Goal: Information Seeking & Learning: Compare options

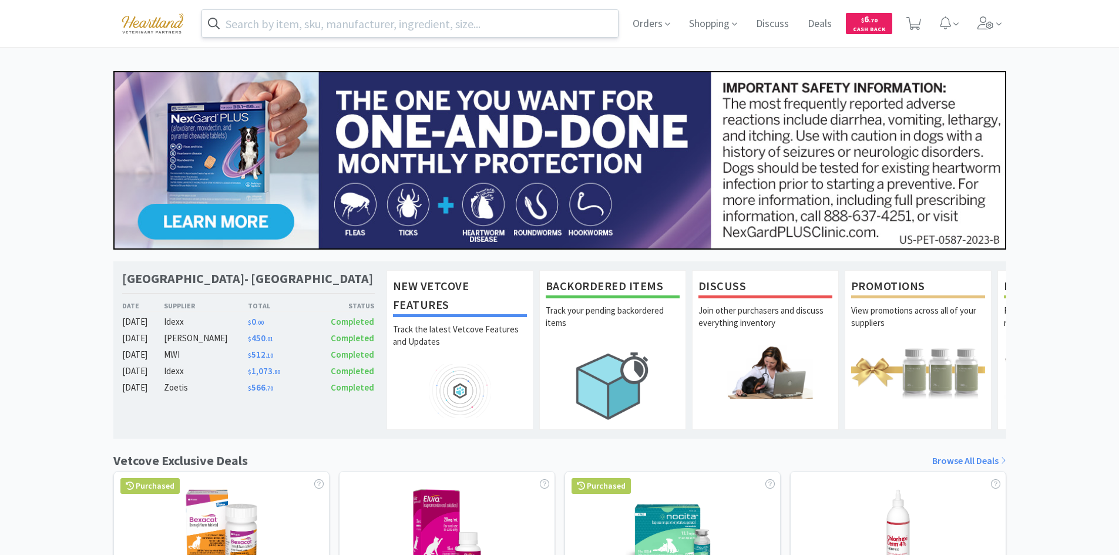
click at [466, 21] on input "text" at bounding box center [410, 23] width 416 height 27
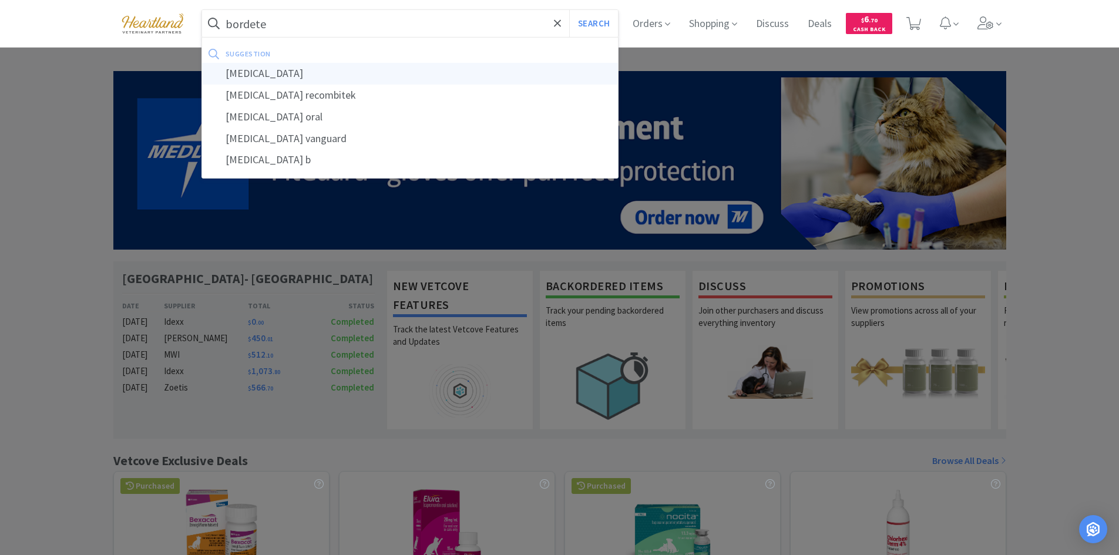
click at [297, 79] on div "[MEDICAL_DATA]" at bounding box center [410, 74] width 416 height 22
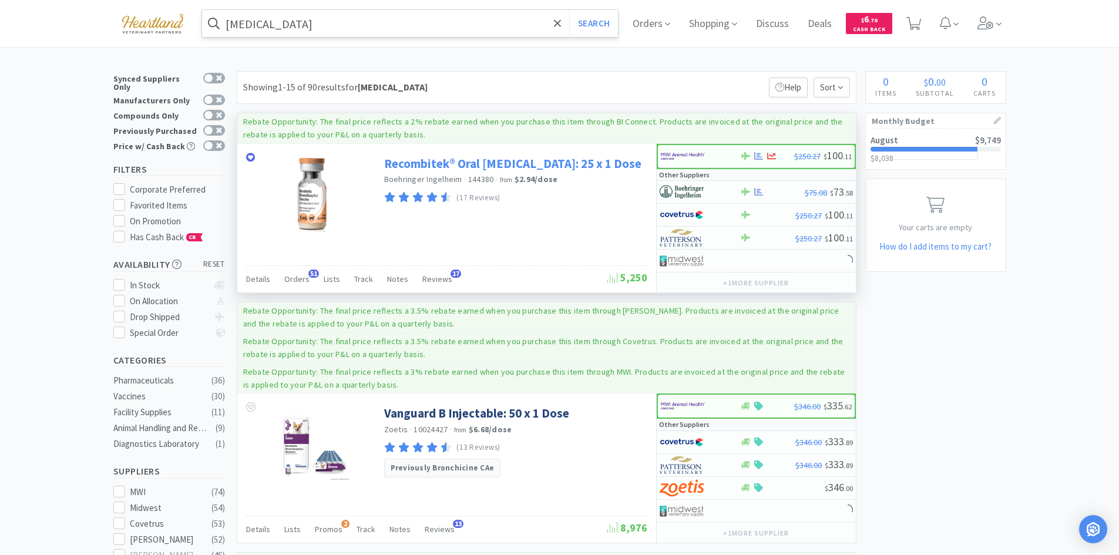
click at [405, 164] on link "Recombitek® Oral [MEDICAL_DATA]: 25 x 1 Dose" at bounding box center [512, 164] width 257 height 16
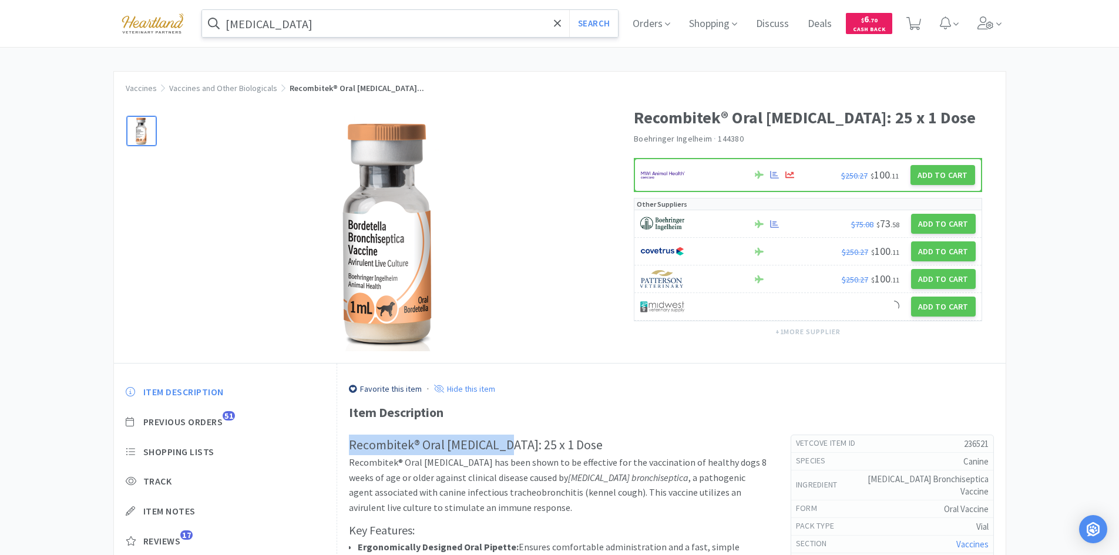
drag, startPoint x: 349, startPoint y: 444, endPoint x: 503, endPoint y: 446, distance: 153.9
click at [503, 446] on h2 "Recombitek® Oral [MEDICAL_DATA]: 25 x 1 Dose" at bounding box center [558, 445] width 418 height 21
copy h2 "Recombitek® Oral [MEDICAL_DATA]"
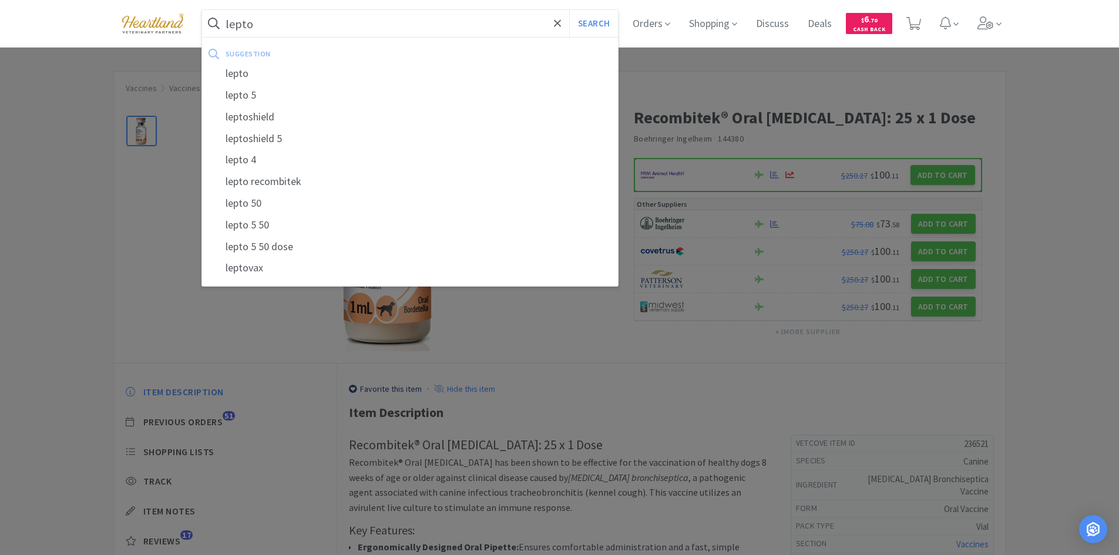
click at [569, 10] on button "Search" at bounding box center [593, 23] width 49 height 27
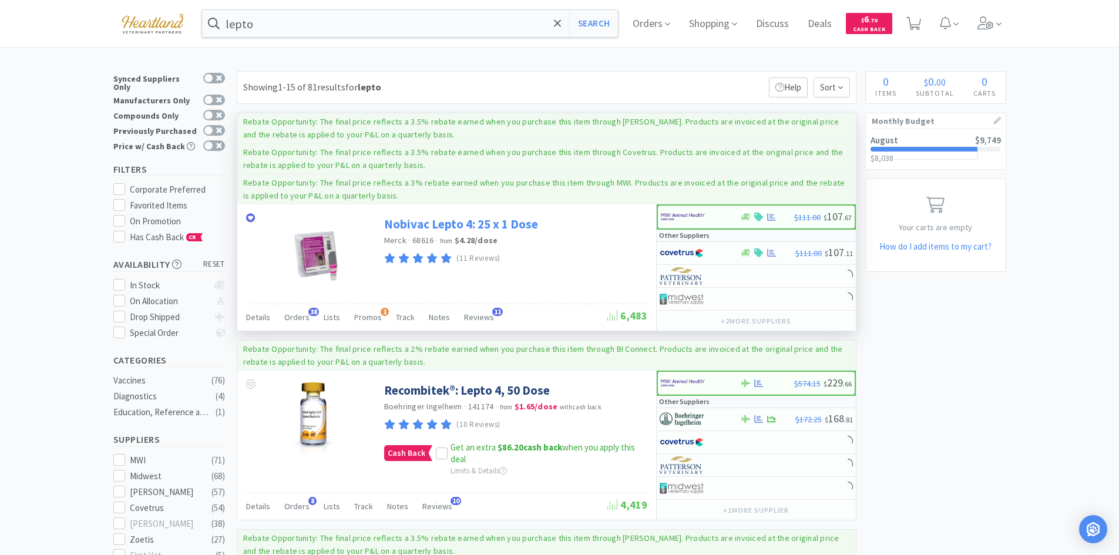
click at [446, 222] on link "Nobivac Lepto 4: 25 x 1 Dose" at bounding box center [461, 224] width 154 height 16
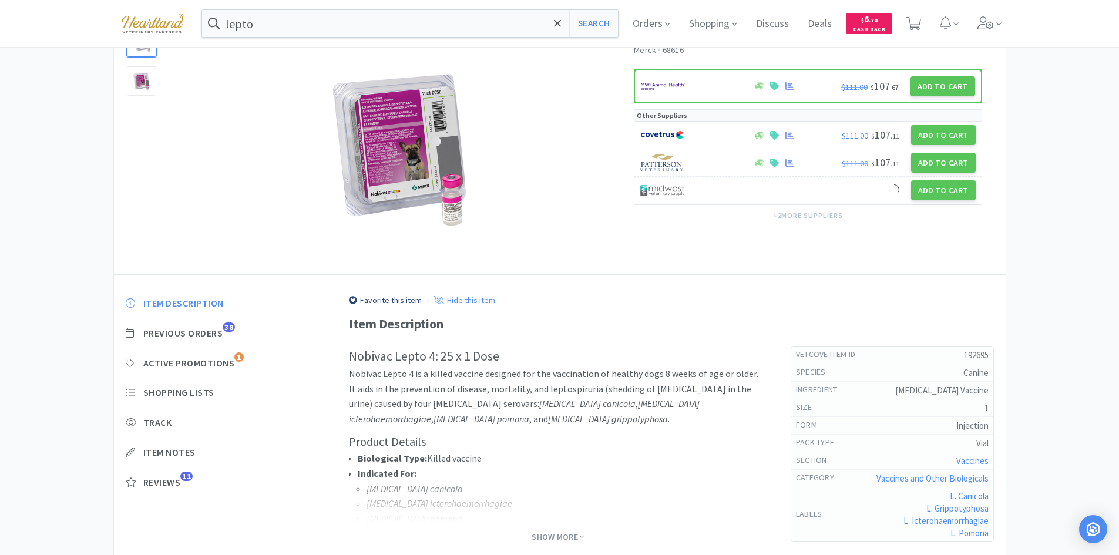
scroll to position [117, 0]
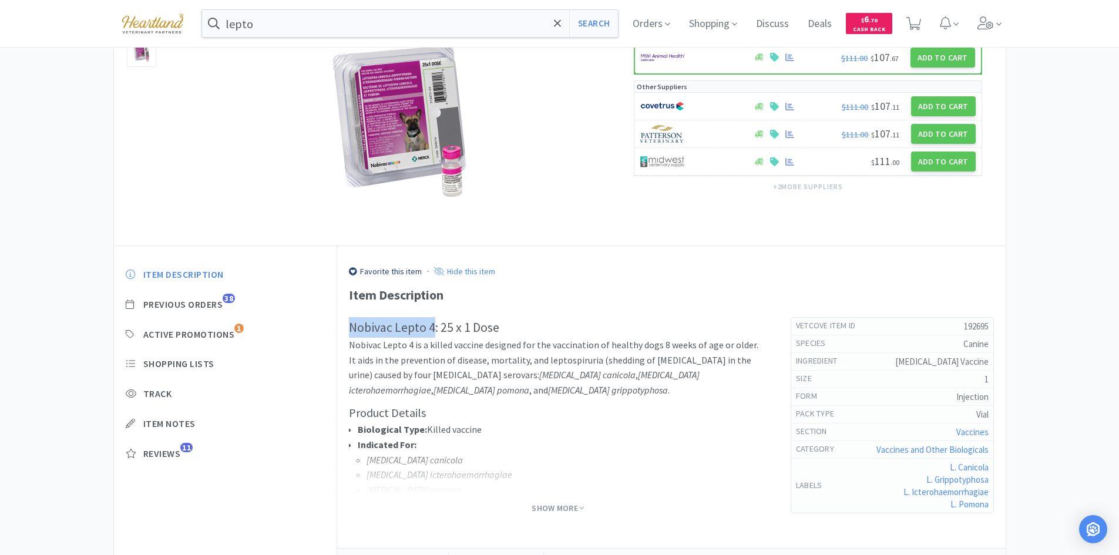
drag, startPoint x: 350, startPoint y: 327, endPoint x: 433, endPoint y: 328, distance: 82.8
click at [433, 328] on h2 "Nobivac Lepto 4: 25 x 1 Dose" at bounding box center [558, 327] width 418 height 21
copy h2 "Nobivac Lepto 4"
click at [365, 320] on h2 "Nobivac Lepto 4: 25 x 1 Dose" at bounding box center [558, 327] width 418 height 21
drag, startPoint x: 351, startPoint y: 329, endPoint x: 432, endPoint y: 331, distance: 81.1
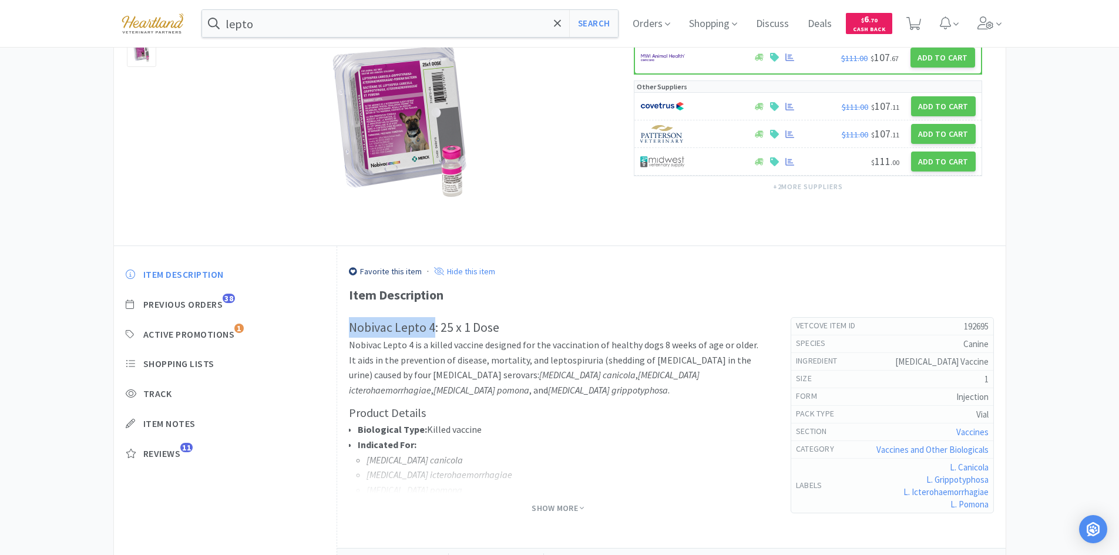
click at [435, 331] on h2 "Nobivac Lepto 4: 25 x 1 Dose" at bounding box center [558, 327] width 418 height 21
copy h2 "Nobivac Lepto 4"
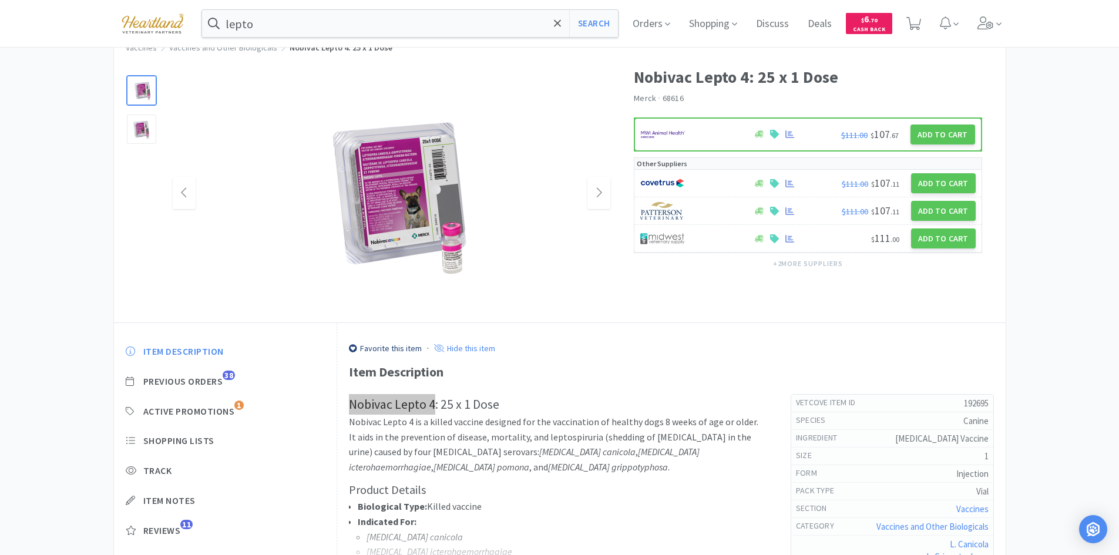
scroll to position [0, 0]
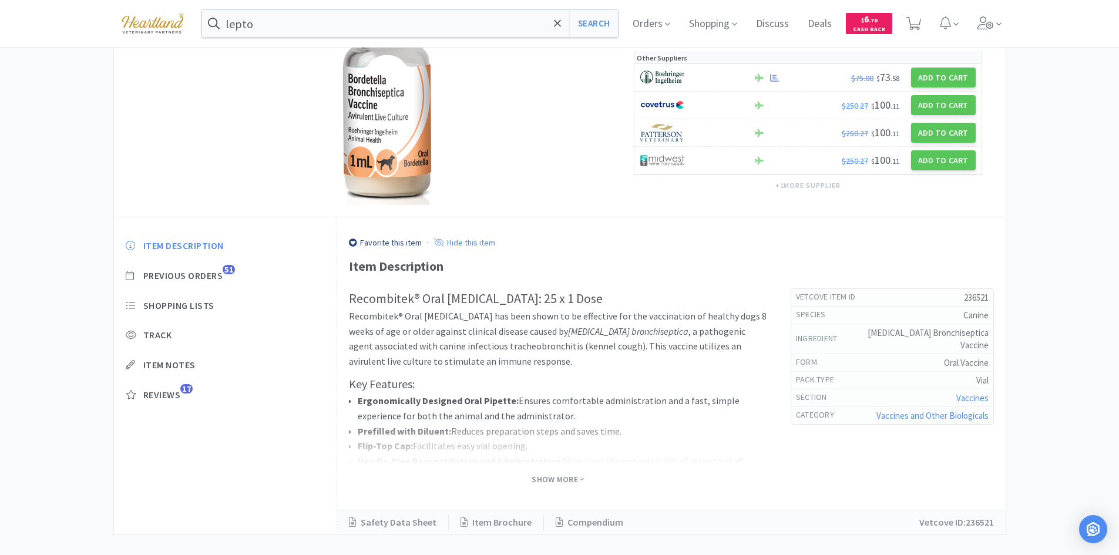
scroll to position [161, 0]
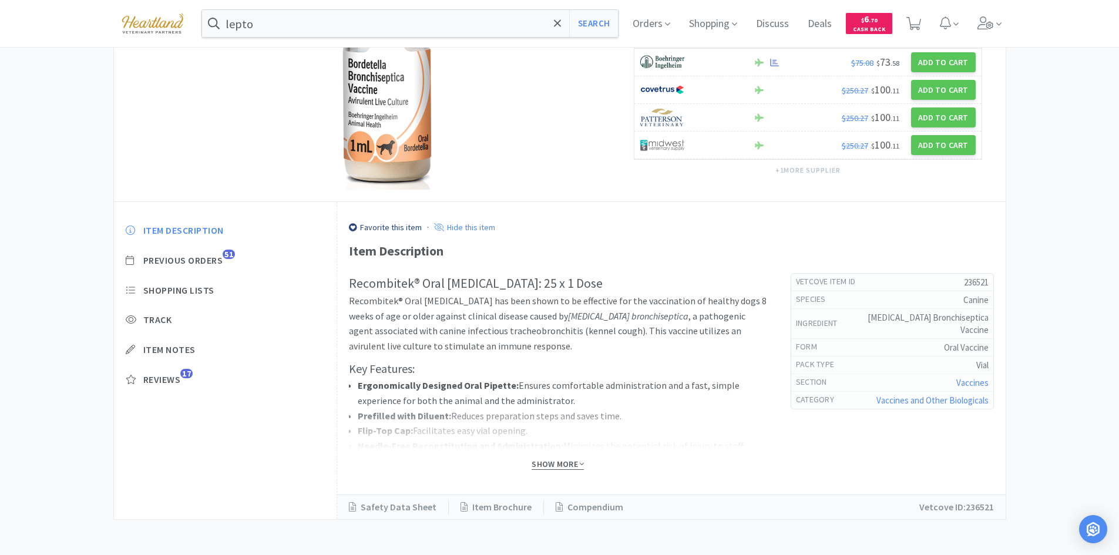
click at [573, 462] on span "Show More" at bounding box center [557, 464] width 52 height 11
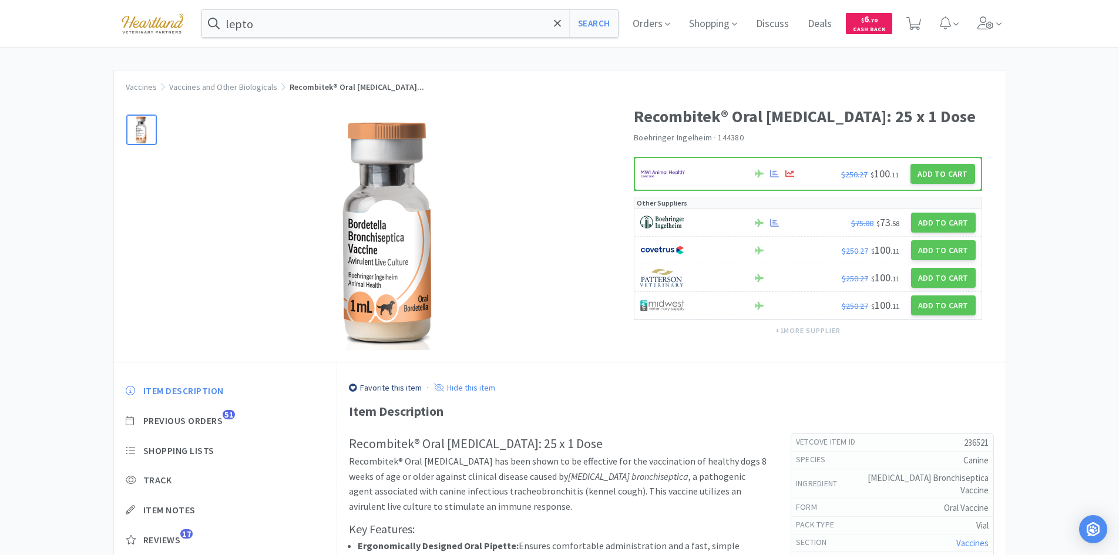
scroll to position [0, 0]
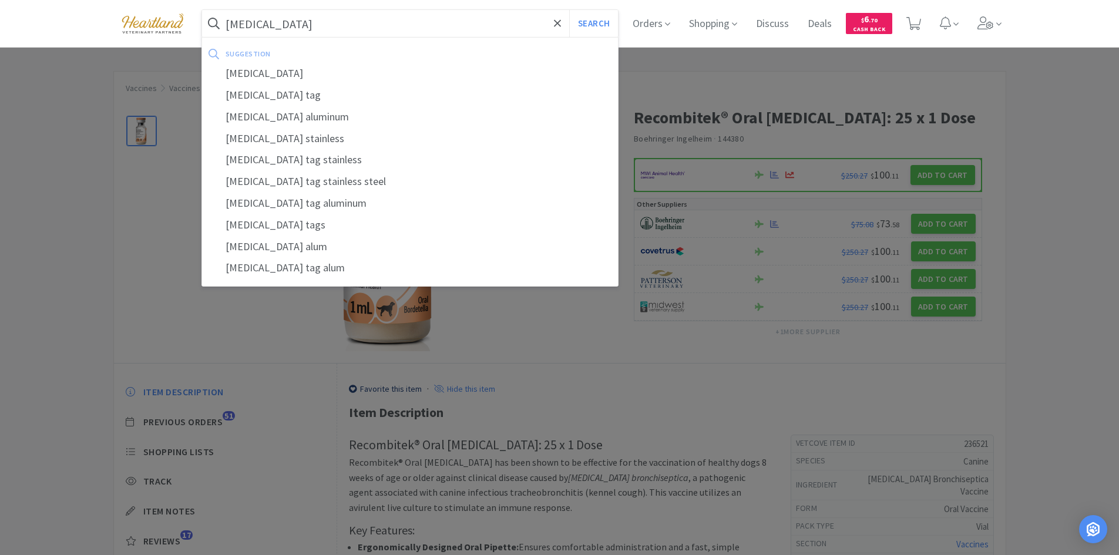
click at [569, 10] on button "Search" at bounding box center [593, 23] width 49 height 27
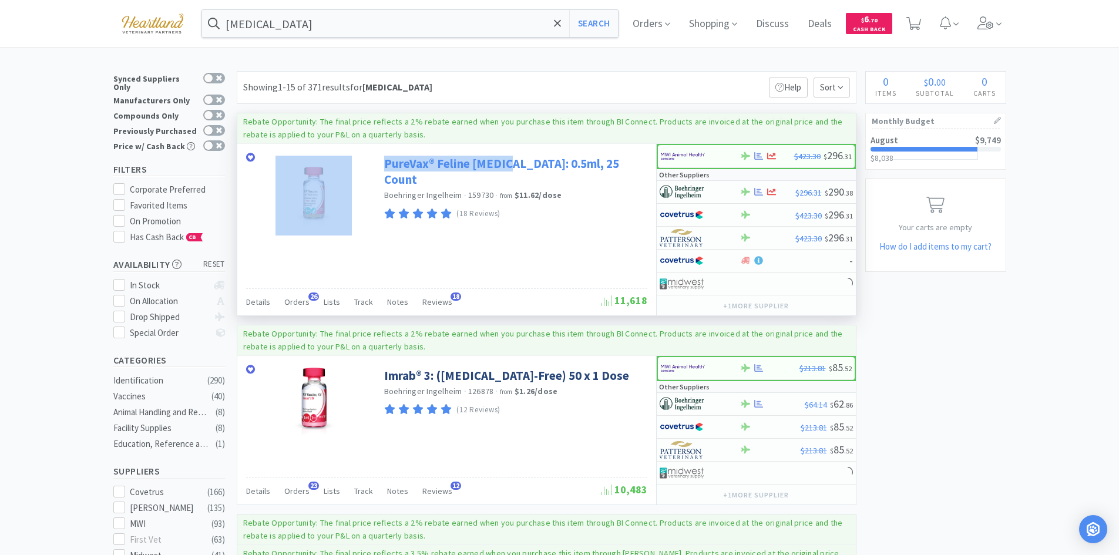
drag, startPoint x: 377, startPoint y: 163, endPoint x: 508, endPoint y: 163, distance: 131.0
click at [508, 163] on div "PureVax® Feline [MEDICAL_DATA]: 0.5ml, 25 Count [PERSON_NAME] · 159730 · from $…" at bounding box center [446, 192] width 419 height 97
copy div "PureVax® Feline [MEDICAL_DATA]"
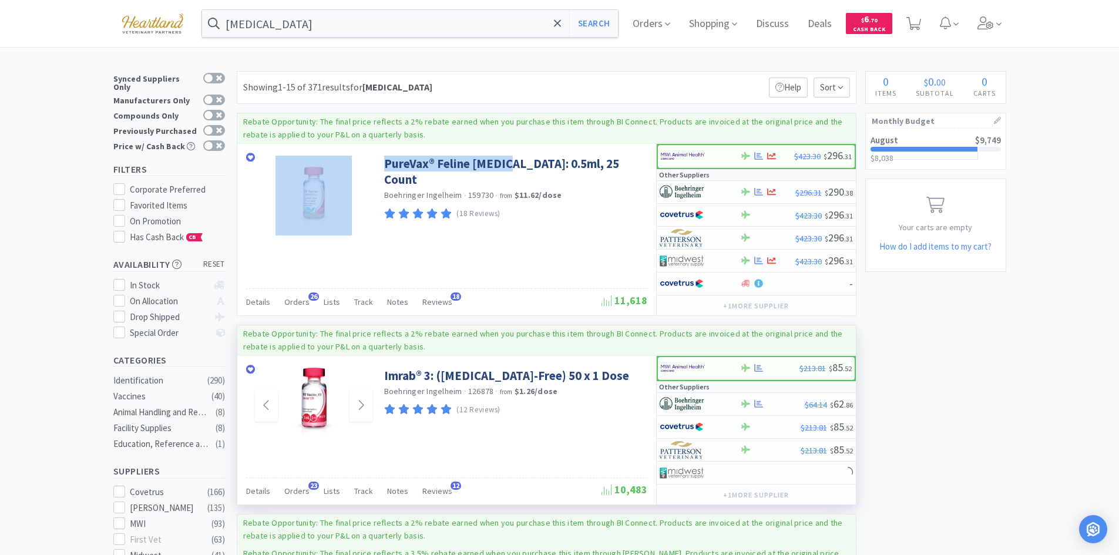
click at [346, 373] on img at bounding box center [313, 406] width 96 height 76
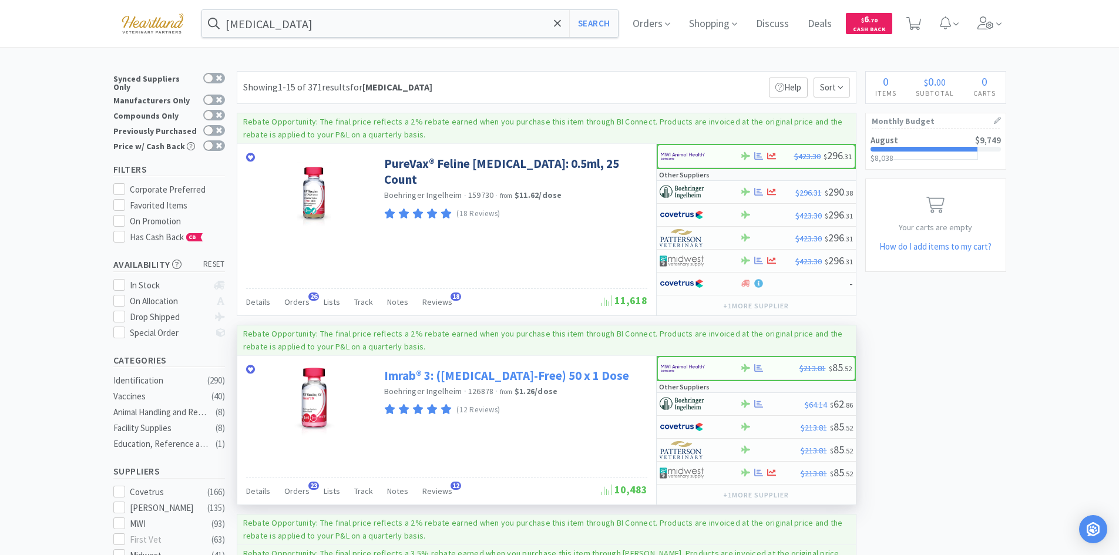
click at [417, 372] on link "Imrab® 3: ([MEDICAL_DATA]-Free) 50 x 1 Dose" at bounding box center [506, 376] width 245 height 16
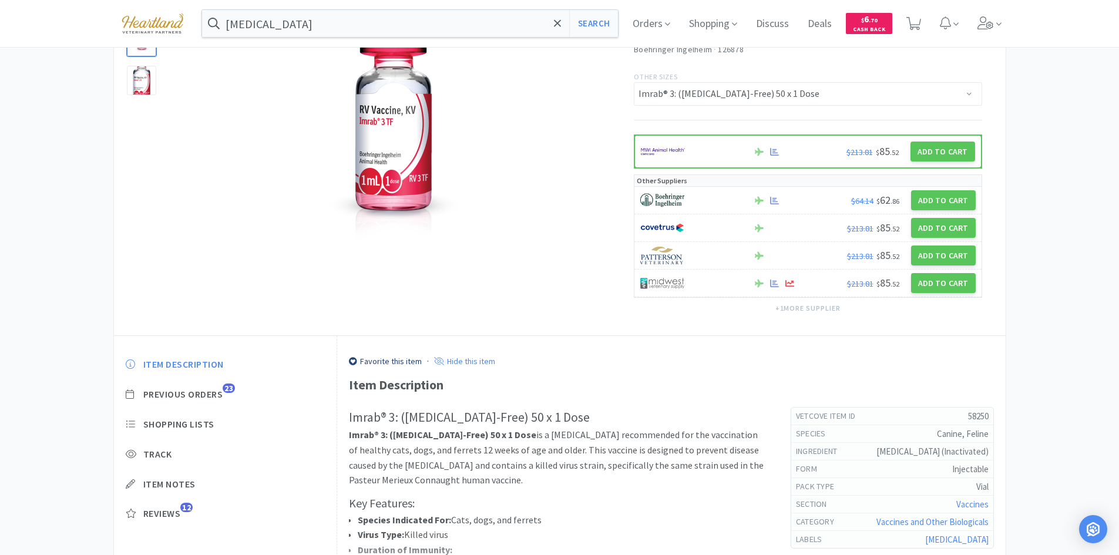
scroll to position [117, 0]
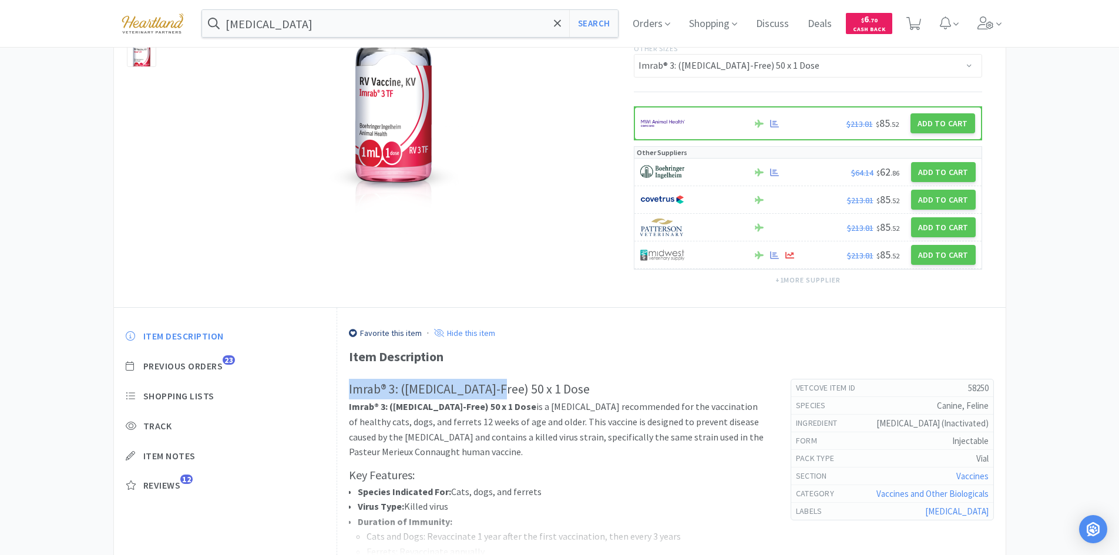
drag, startPoint x: 348, startPoint y: 389, endPoint x: 496, endPoint y: 389, distance: 148.6
click at [496, 389] on div "Favorite this item · Hide this item Item Description Imrab® 3: ([MEDICAL_DATA]-…" at bounding box center [671, 466] width 668 height 317
copy h2 "Imrab® 3: ([MEDICAL_DATA]-Free)"
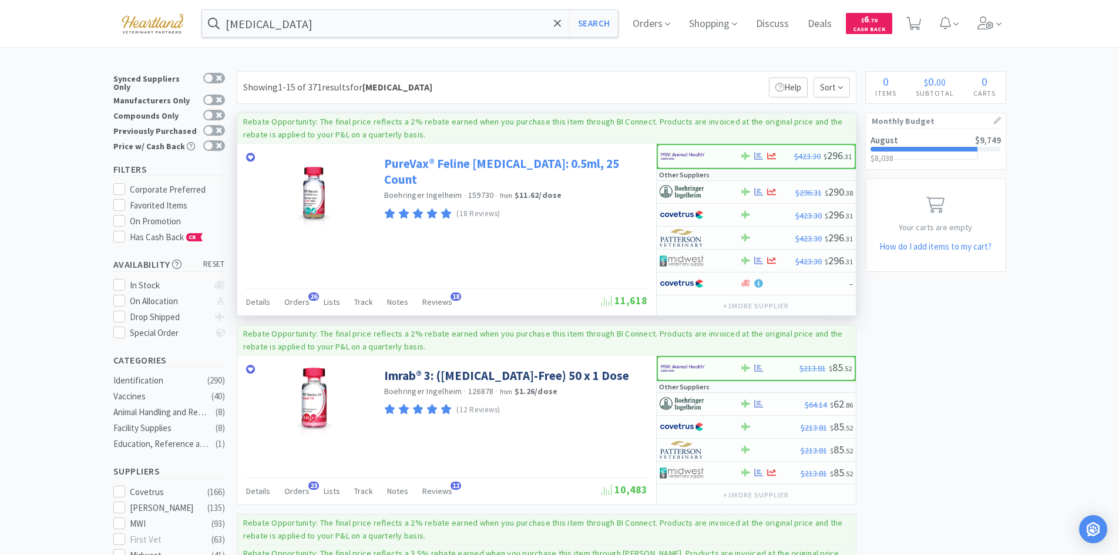
click at [500, 160] on link "PureVax® Feline [MEDICAL_DATA]: 0.5ml, 25 Count" at bounding box center [514, 172] width 260 height 32
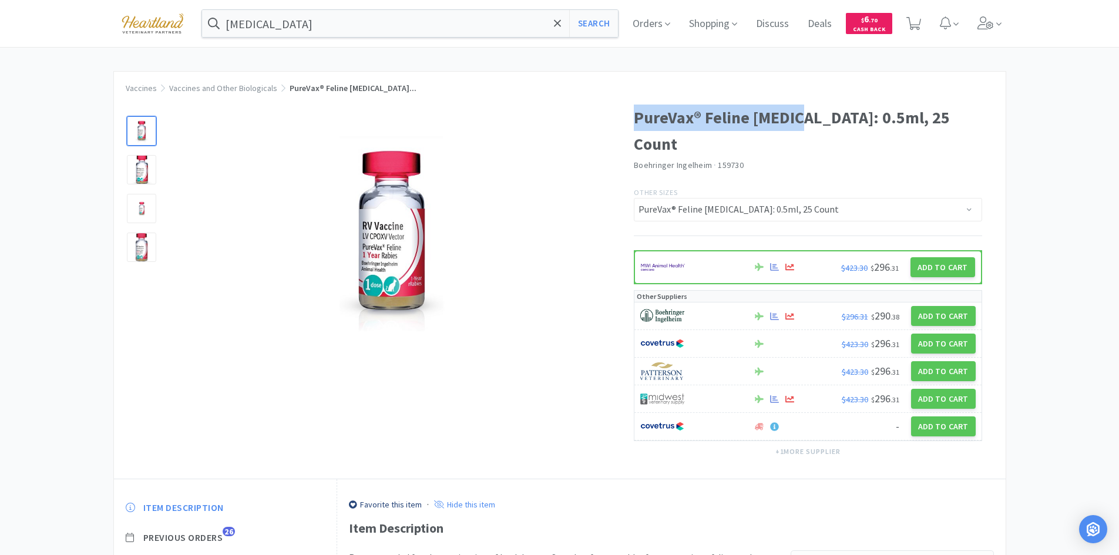
drag, startPoint x: 640, startPoint y: 115, endPoint x: 796, endPoint y: 123, distance: 156.4
click at [796, 123] on h1 "PureVax® Feline [MEDICAL_DATA]: 0.5ml, 25 Count" at bounding box center [808, 131] width 348 height 53
copy h1 "PureVax® Feline [MEDICAL_DATA]"
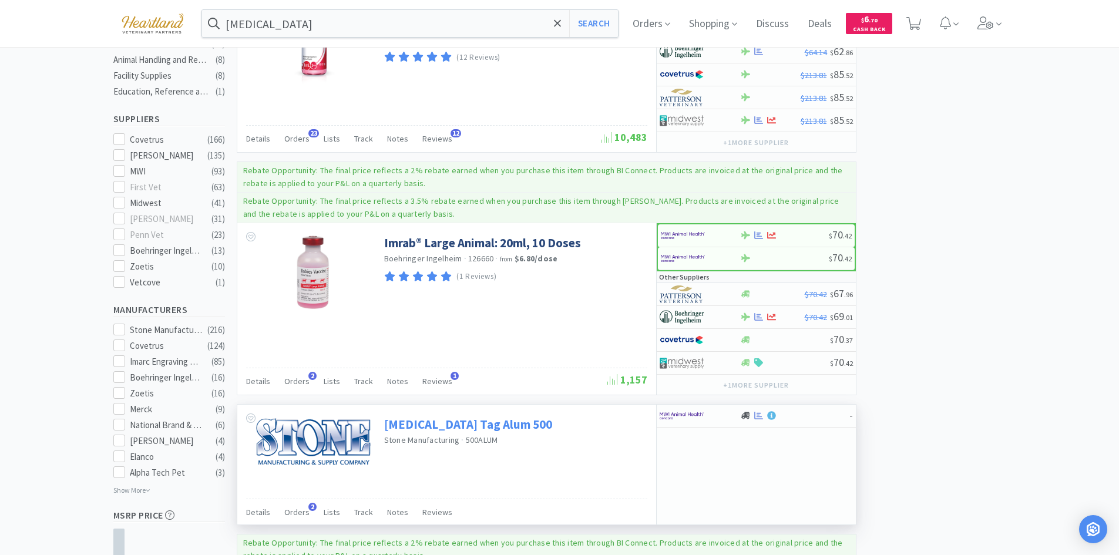
scroll to position [59, 0]
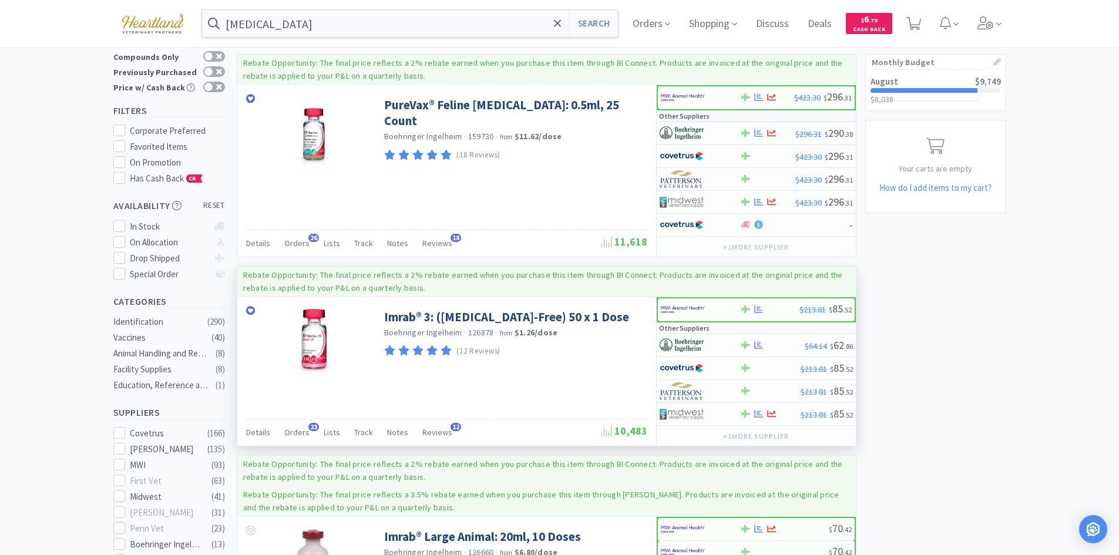
click at [382, 313] on div at bounding box center [310, 345] width 147 height 97
click at [401, 314] on link "Imrab® 3: ([MEDICAL_DATA]-Free) 50 x 1 Dose" at bounding box center [506, 317] width 245 height 16
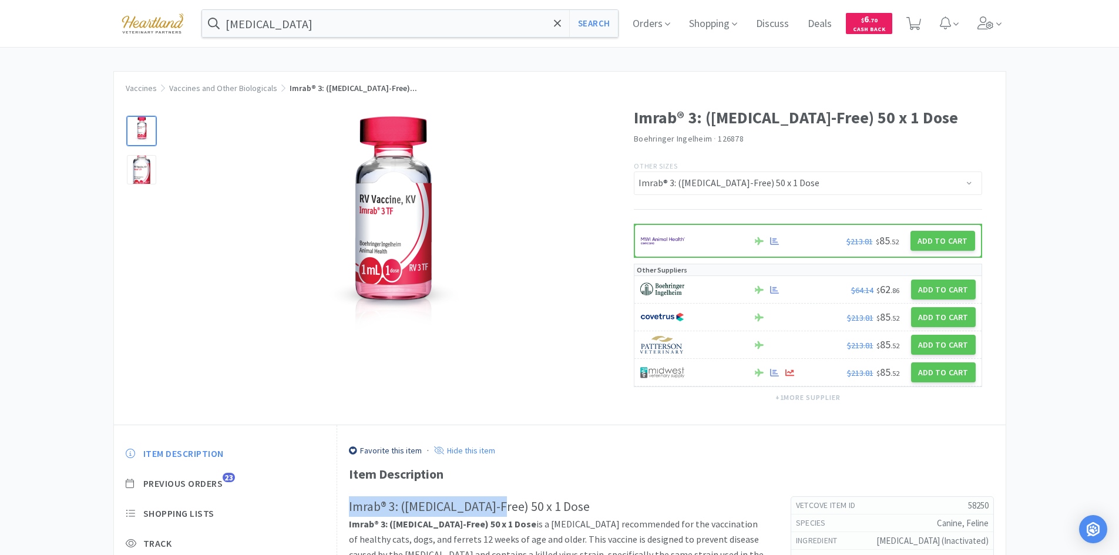
drag, startPoint x: 349, startPoint y: 507, endPoint x: 496, endPoint y: 510, distance: 147.4
click at [496, 510] on h2 "Imrab® 3: ([MEDICAL_DATA]-Free) 50 x 1 Dose" at bounding box center [558, 506] width 418 height 21
copy h2 "Imrab® 3: ([MEDICAL_DATA]-Free)"
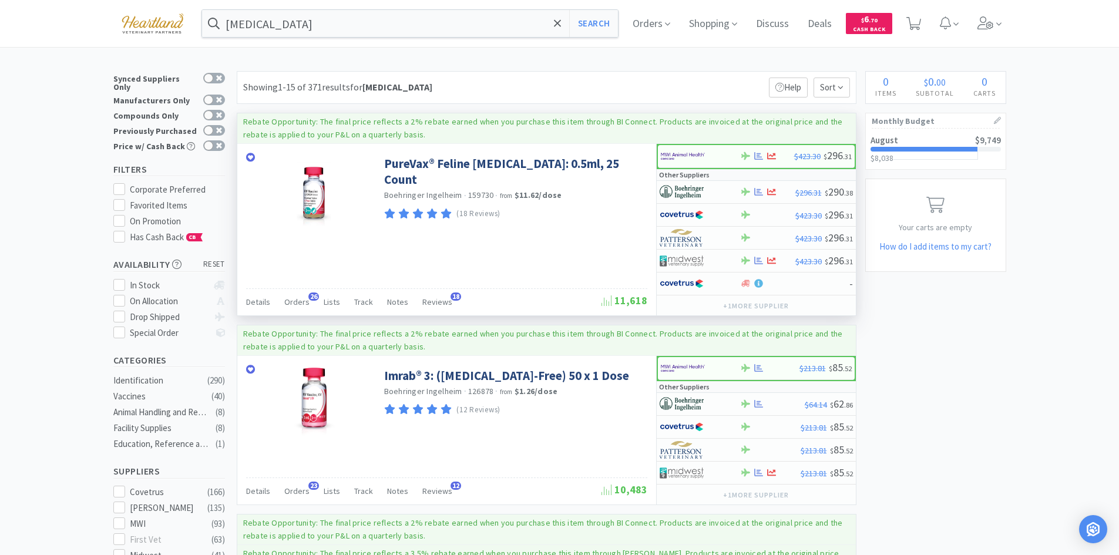
scroll to position [59, 0]
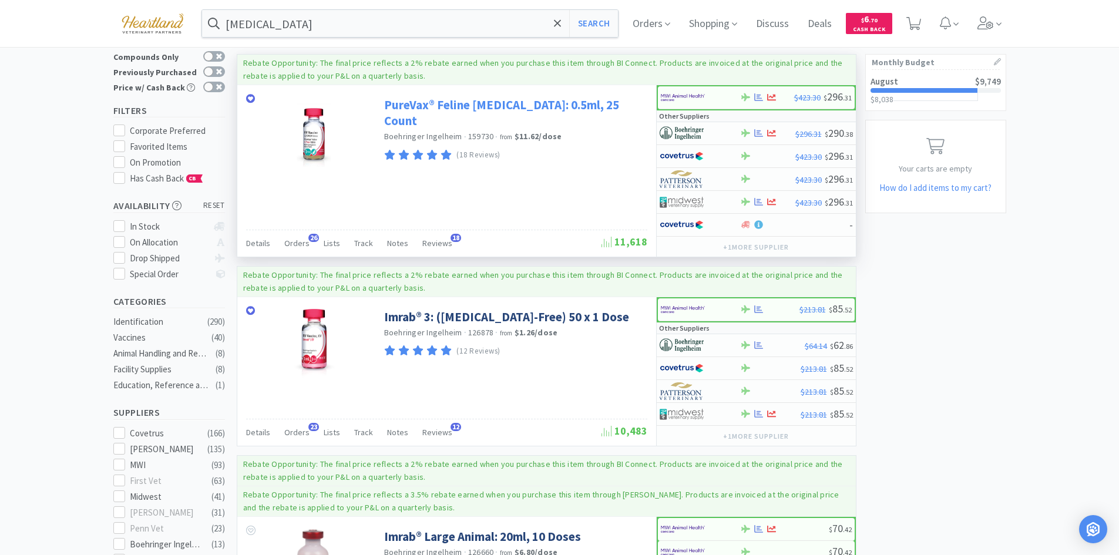
click at [465, 103] on link "PureVax® Feline [MEDICAL_DATA]: 0.5ml, 25 Count" at bounding box center [514, 113] width 260 height 32
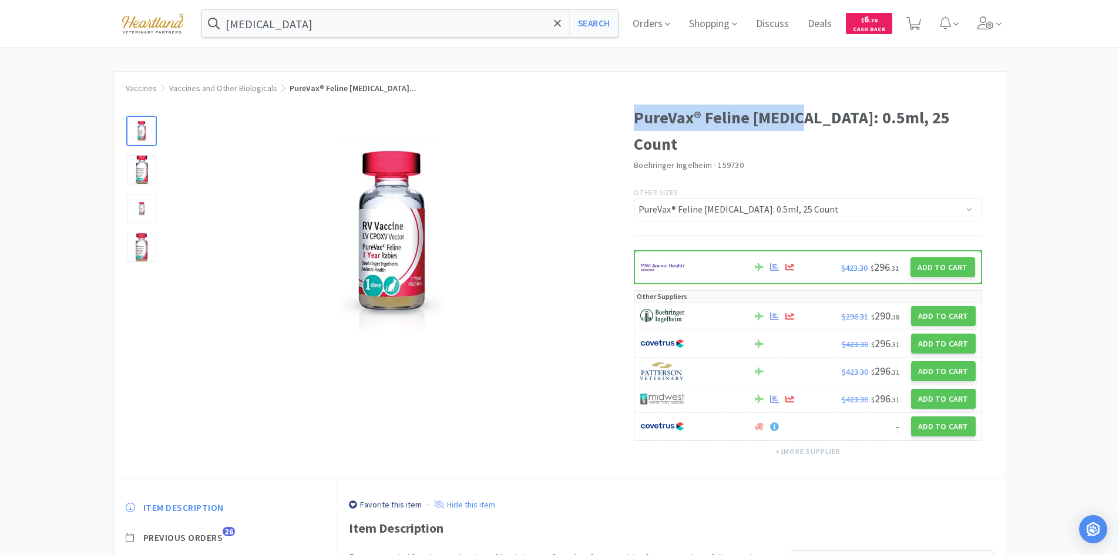
drag, startPoint x: 634, startPoint y: 116, endPoint x: 797, endPoint y: 119, distance: 163.3
click at [797, 119] on h1 "PureVax® Feline [MEDICAL_DATA]: 0.5ml, 25 Count" at bounding box center [808, 131] width 348 height 53
copy h1 "PureVax® Feline [MEDICAL_DATA]"
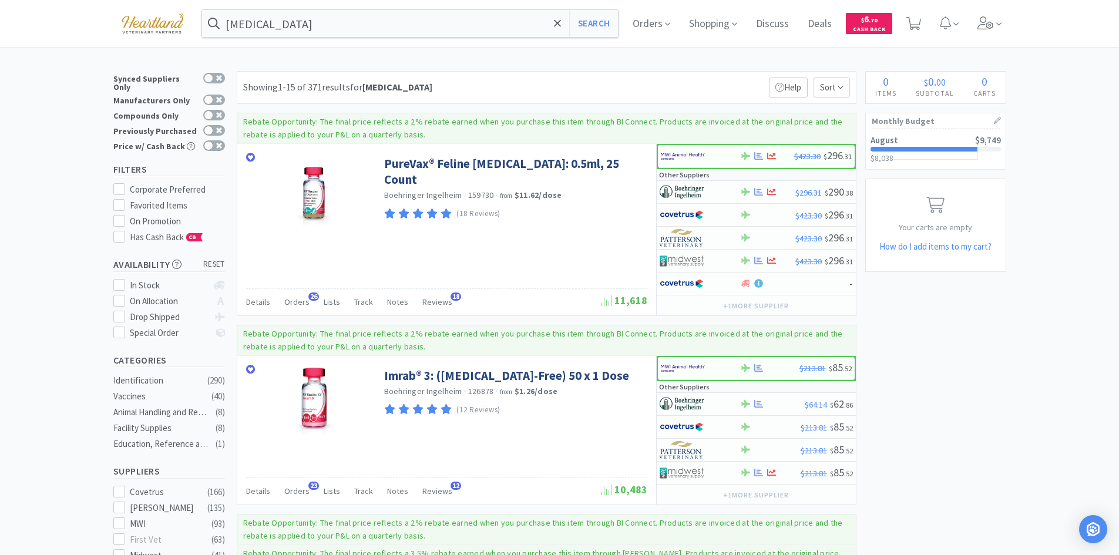
scroll to position [59, 0]
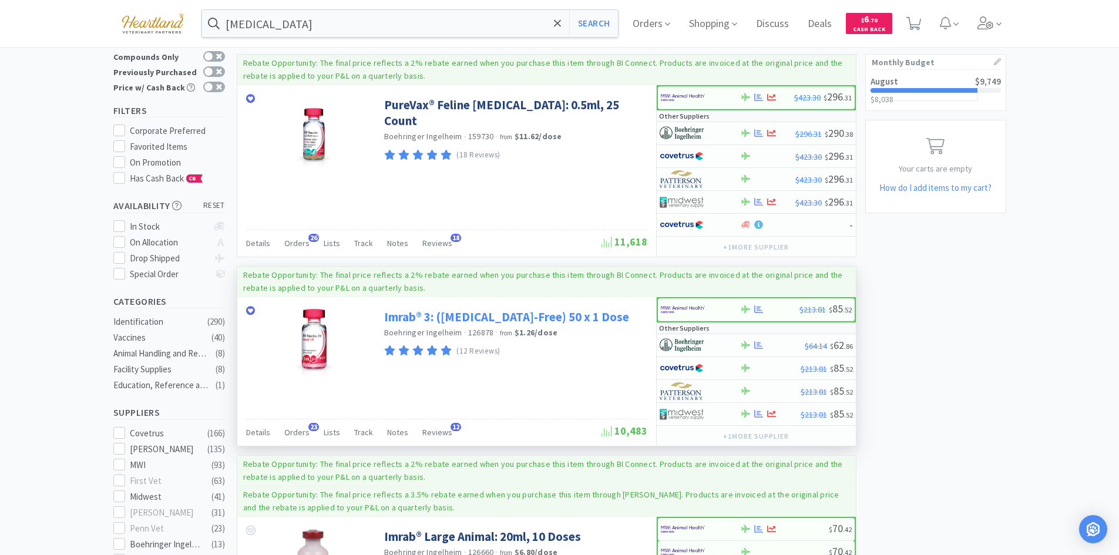
click at [439, 317] on link "Imrab® 3: ([MEDICAL_DATA]-Free) 50 x 1 Dose" at bounding box center [506, 317] width 245 height 16
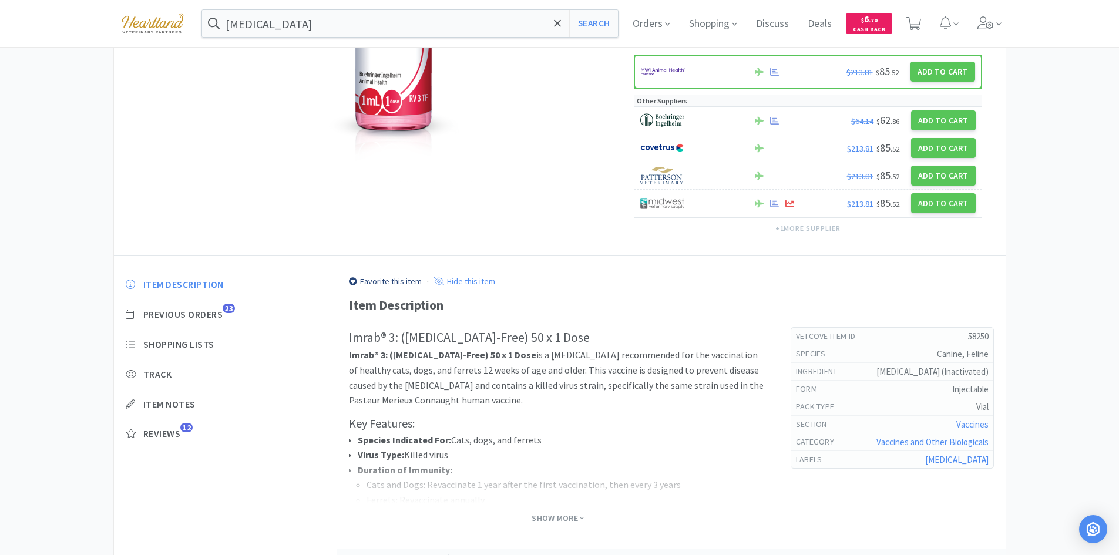
scroll to position [176, 0]
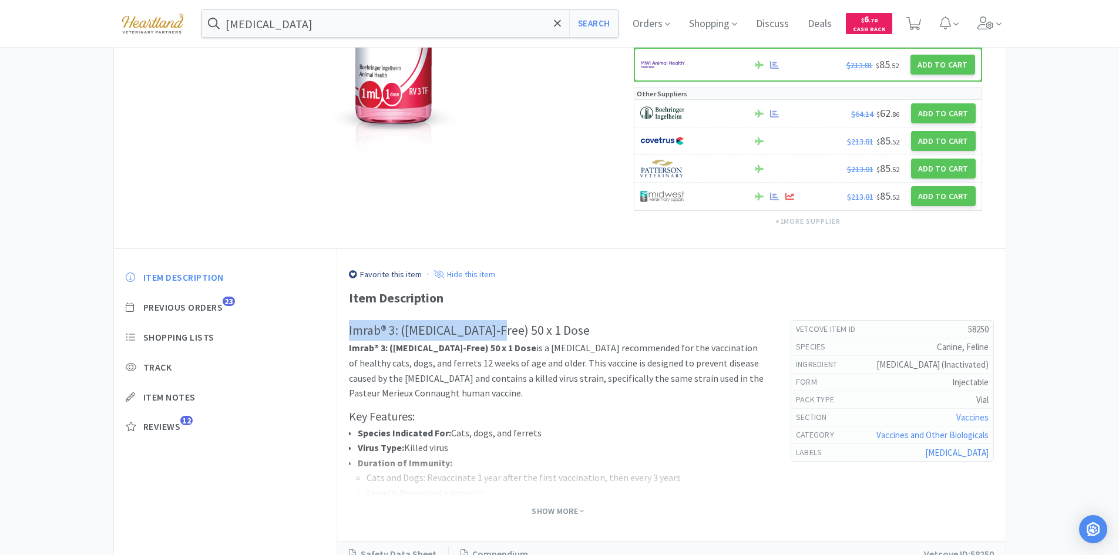
drag, startPoint x: 349, startPoint y: 331, endPoint x: 497, endPoint y: 329, distance: 148.0
click at [497, 329] on h2 "Imrab® 3: ([MEDICAL_DATA]-Free) 50 x 1 Dose" at bounding box center [558, 330] width 418 height 21
copy h2 "Imrab® 3: ([MEDICAL_DATA]-Free)"
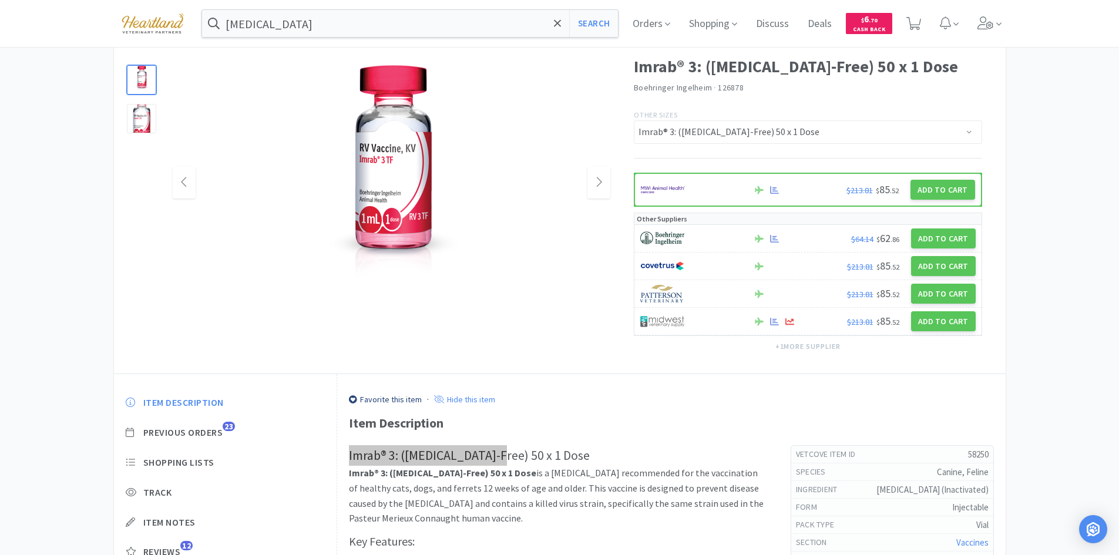
scroll to position [0, 0]
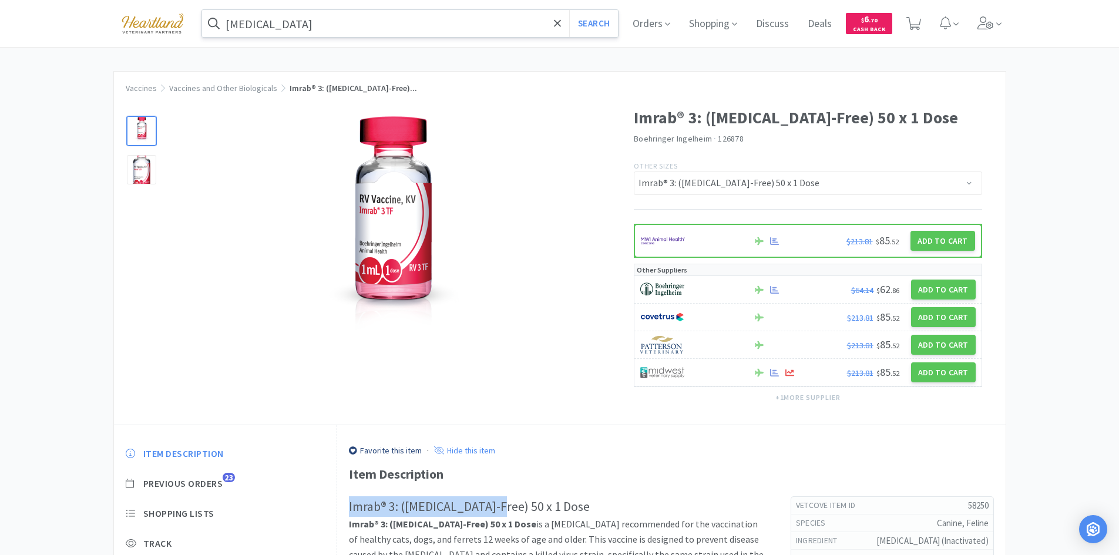
click at [257, 24] on input "[MEDICAL_DATA]" at bounding box center [410, 23] width 416 height 27
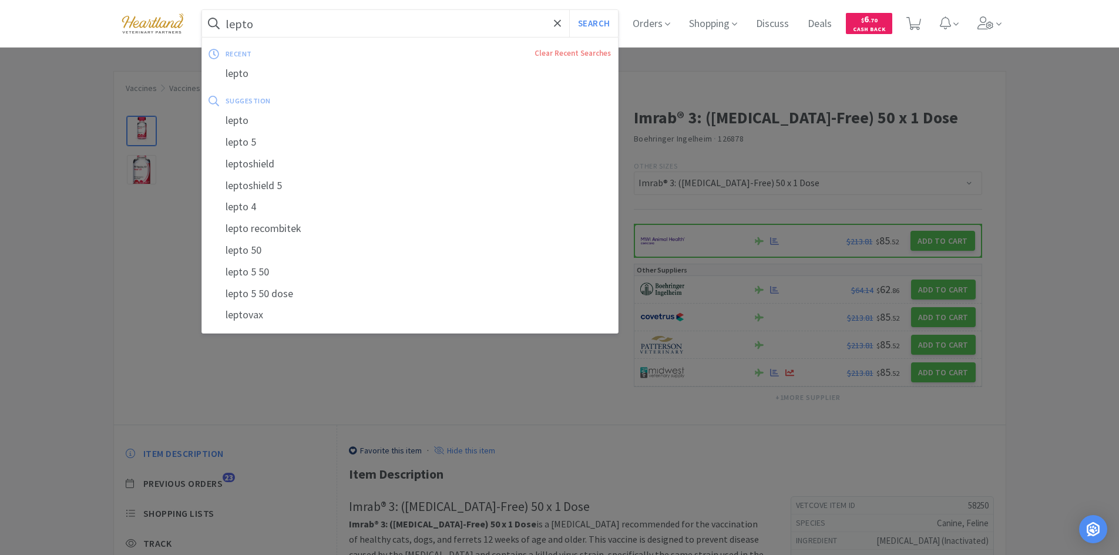
click at [569, 10] on button "Search" at bounding box center [593, 23] width 49 height 27
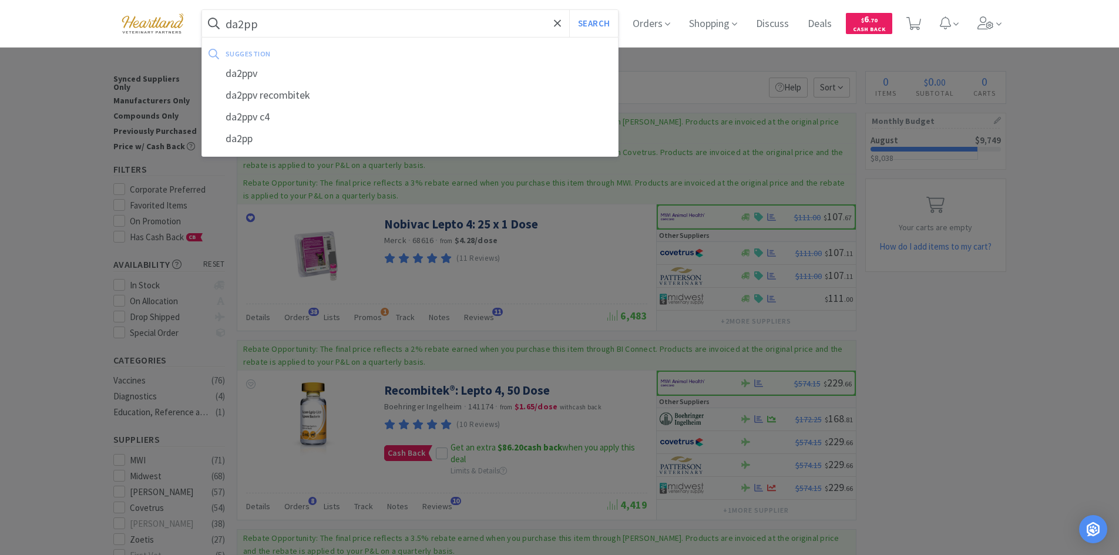
click at [569, 10] on button "Search" at bounding box center [593, 23] width 49 height 27
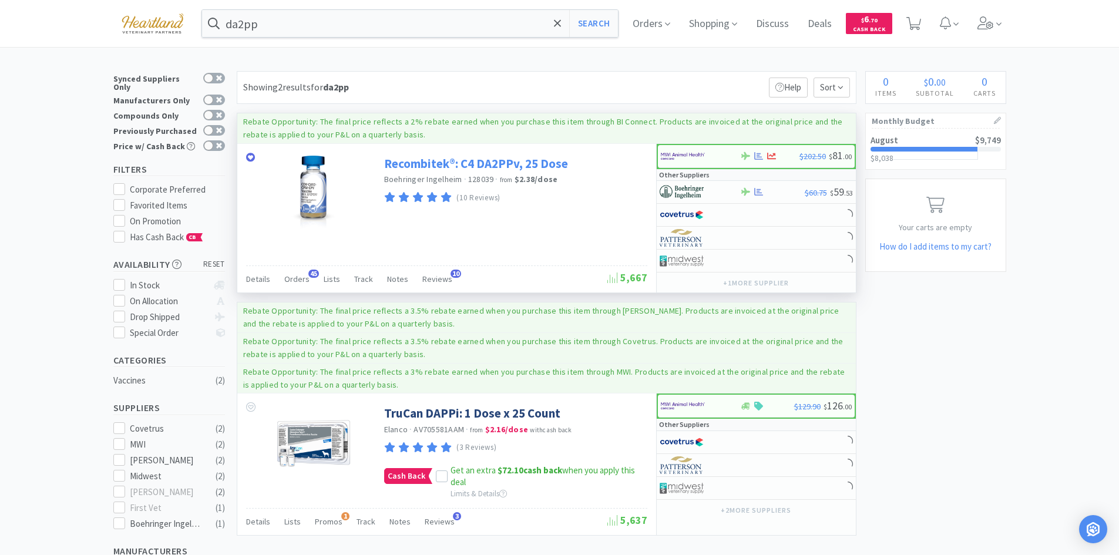
click at [524, 159] on link "Recombitek®: C4 DA2PPv, 25 Dose" at bounding box center [476, 164] width 184 height 16
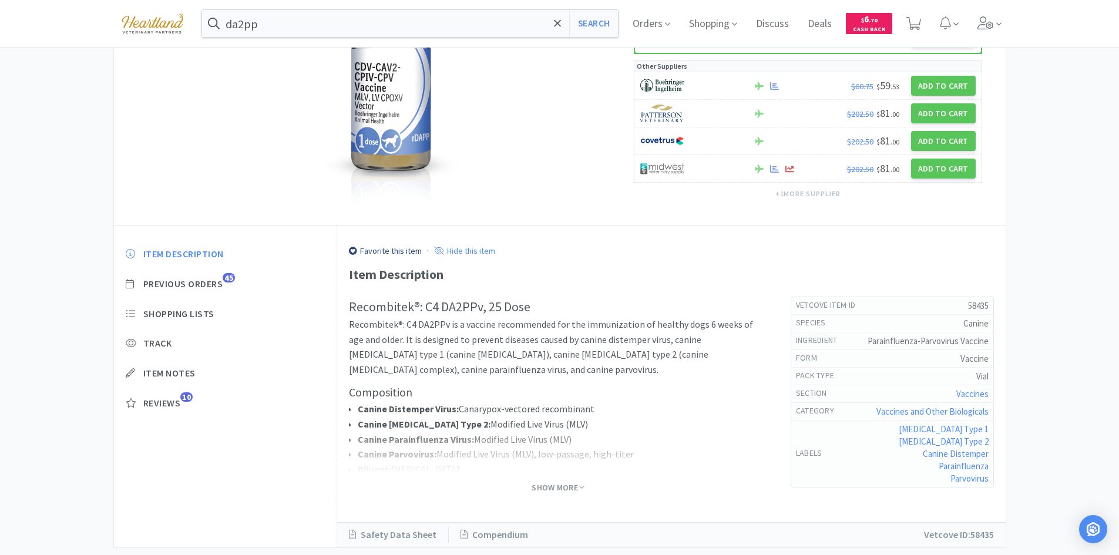
scroll to position [166, 0]
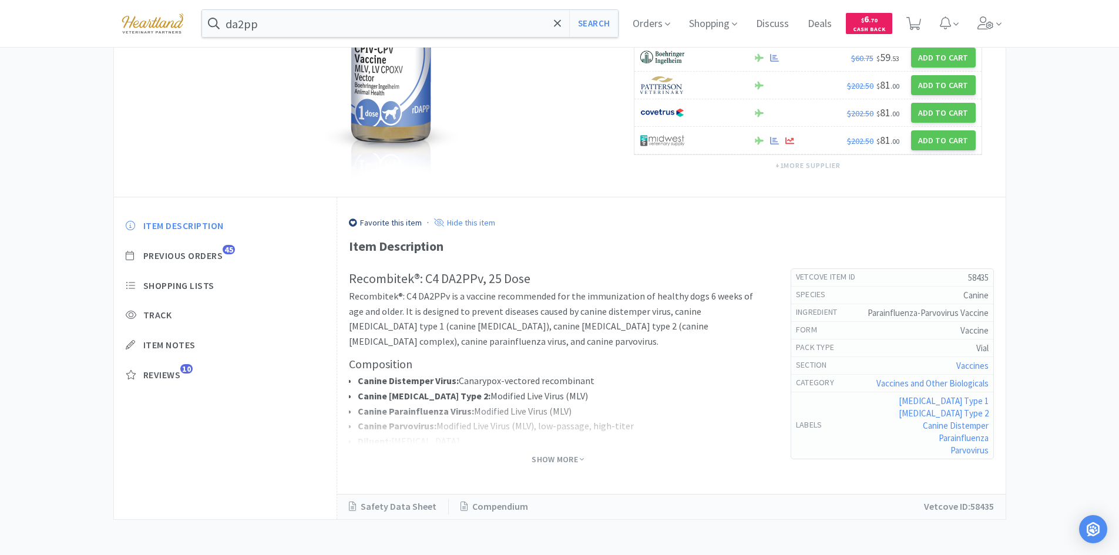
click at [425, 277] on h2 "Recombitek®: C4 DA2PPv, 25 Dose" at bounding box center [558, 278] width 418 height 21
drag, startPoint x: 379, startPoint y: 282, endPoint x: 480, endPoint y: 281, distance: 101.0
click at [480, 281] on h2 "Recombitek®: C4 DA2PPv, 25 Dose" at bounding box center [558, 278] width 418 height 21
copy h2 "Recombitek®: C4 DA2PPv"
click at [559, 457] on span "Show More" at bounding box center [557, 459] width 52 height 11
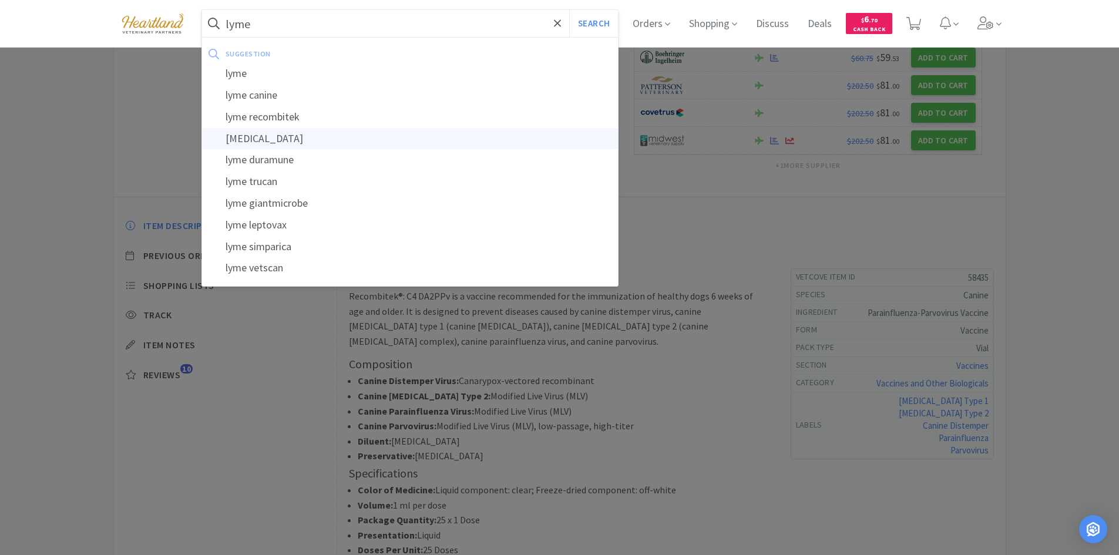
click at [569, 10] on button "Search" at bounding box center [593, 23] width 49 height 27
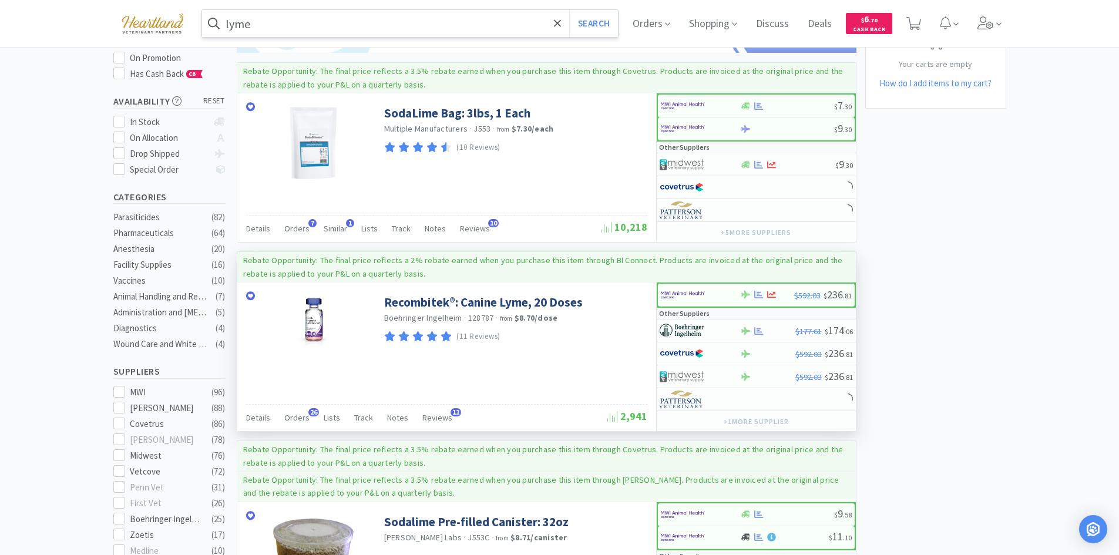
scroll to position [176, 0]
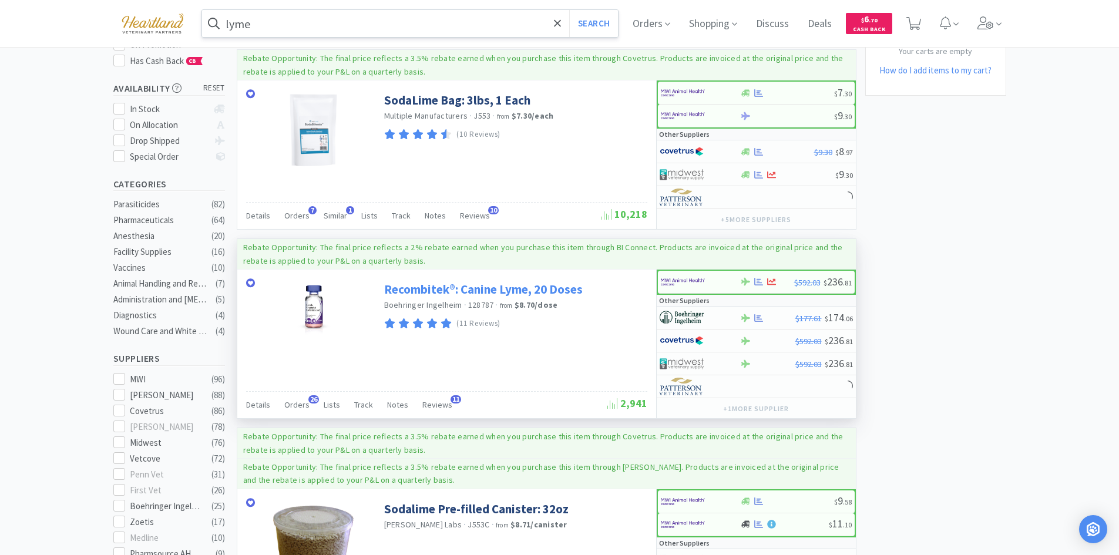
click at [543, 288] on link "Recombitek®: Canine Lyme, 20 Doses" at bounding box center [483, 289] width 198 height 16
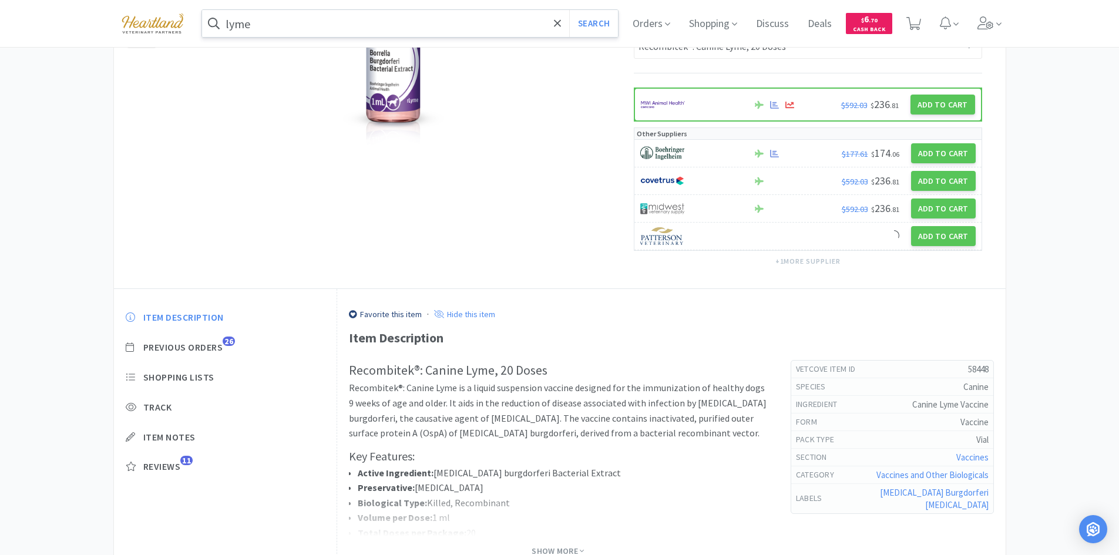
scroll to position [176, 0]
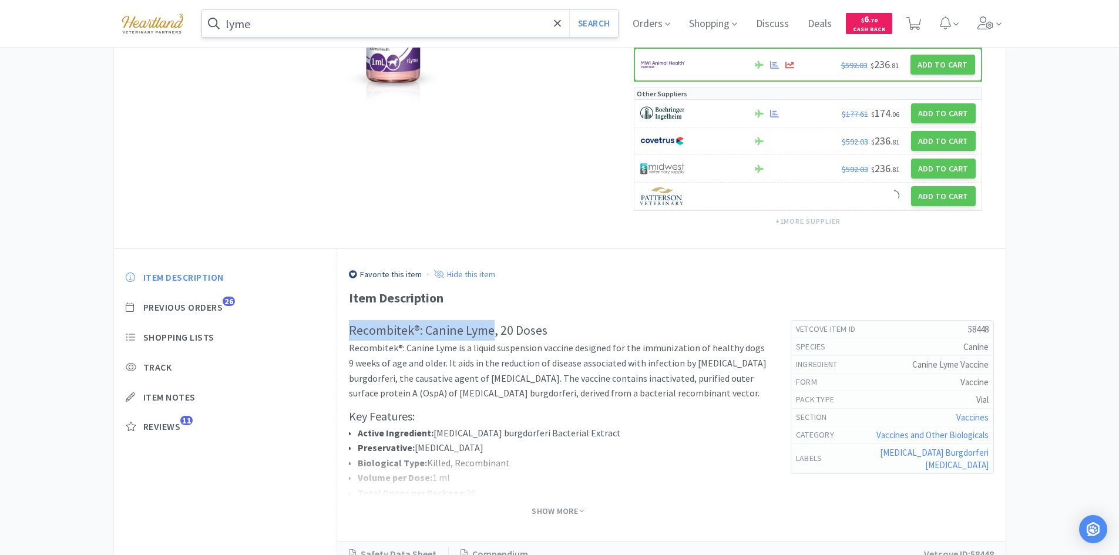
drag, startPoint x: 351, startPoint y: 328, endPoint x: 491, endPoint y: 331, distance: 140.4
click at [491, 331] on h2 "Recombitek®: Canine Lyme, 20 Doses" at bounding box center [558, 330] width 418 height 21
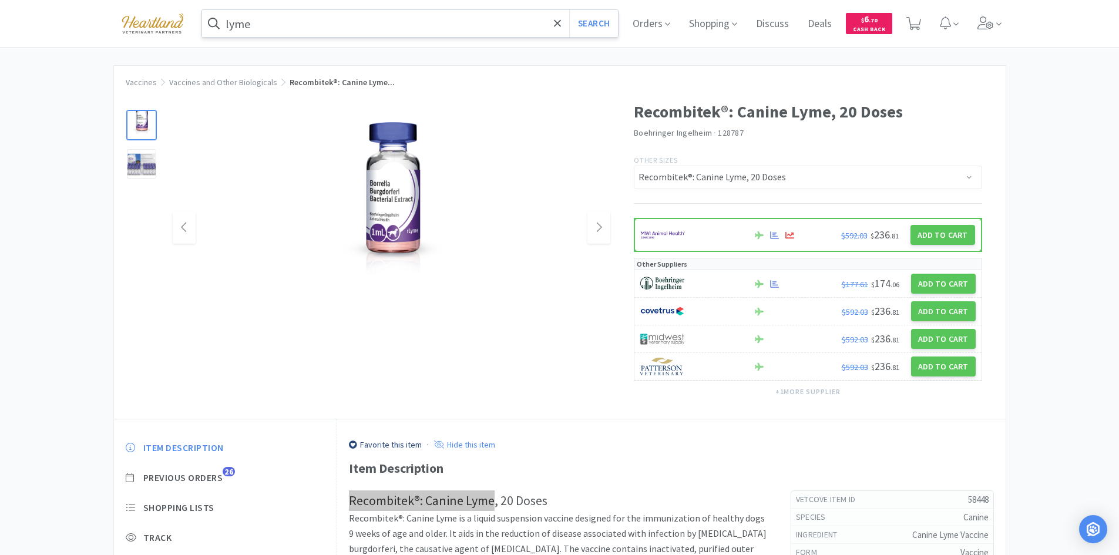
scroll to position [0, 0]
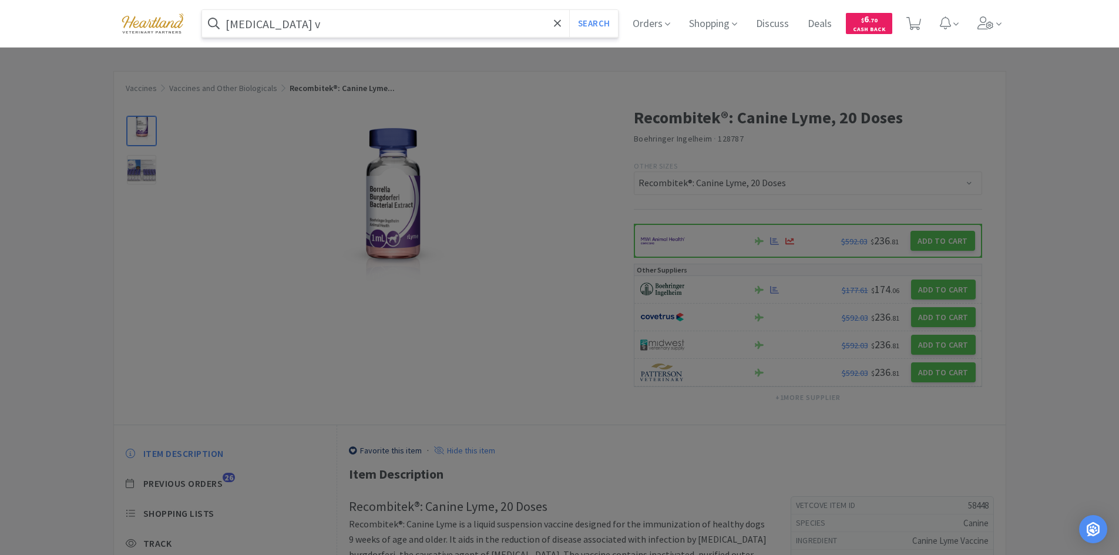
click at [569, 10] on button "Search" at bounding box center [593, 23] width 49 height 27
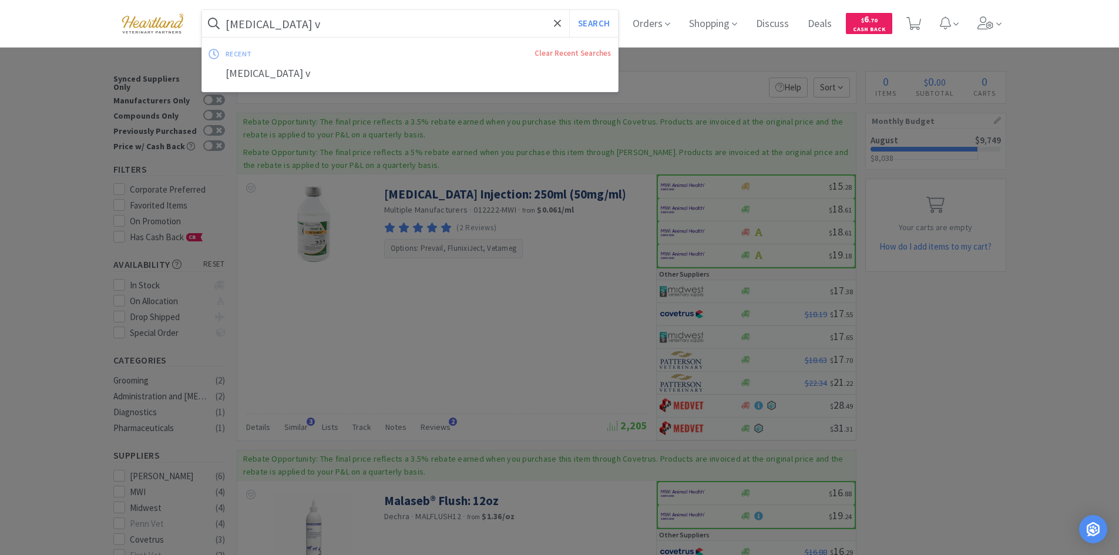
click at [270, 23] on input "[MEDICAL_DATA] v" at bounding box center [410, 23] width 416 height 27
click at [270, 22] on input "[MEDICAL_DATA] v" at bounding box center [410, 23] width 416 height 27
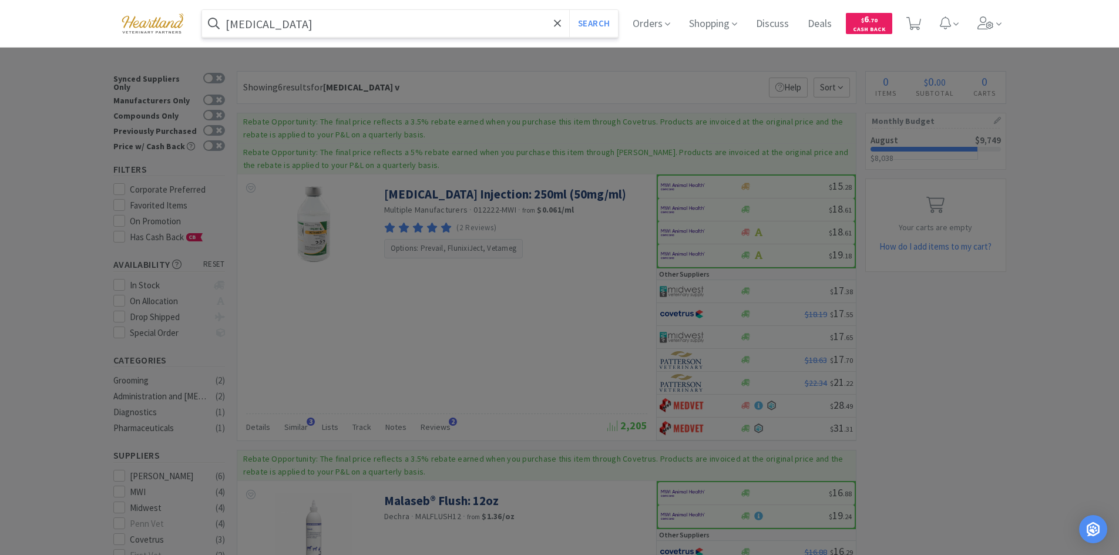
click at [569, 10] on button "Search" at bounding box center [593, 23] width 49 height 27
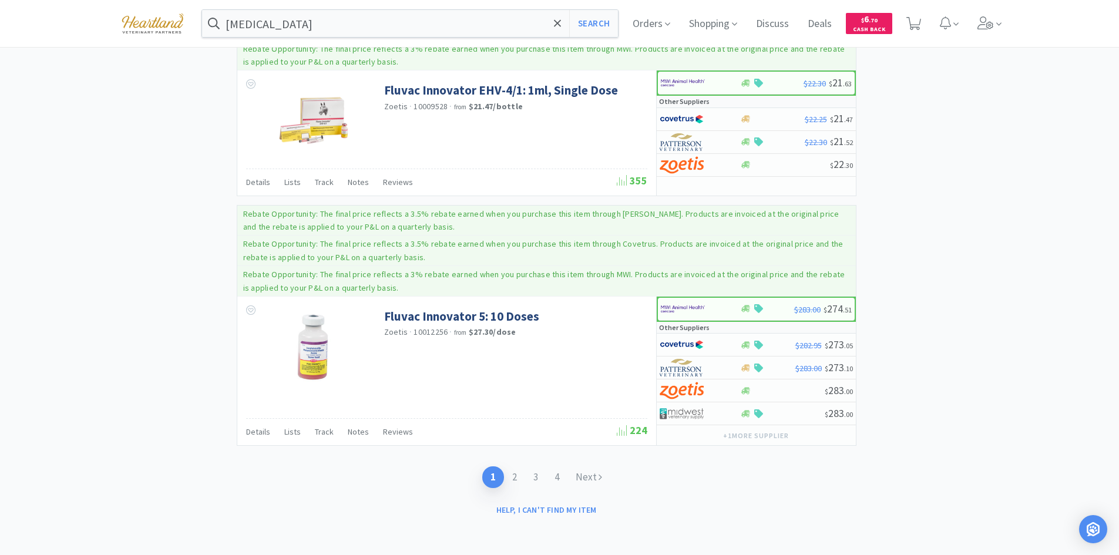
scroll to position [2507, 0]
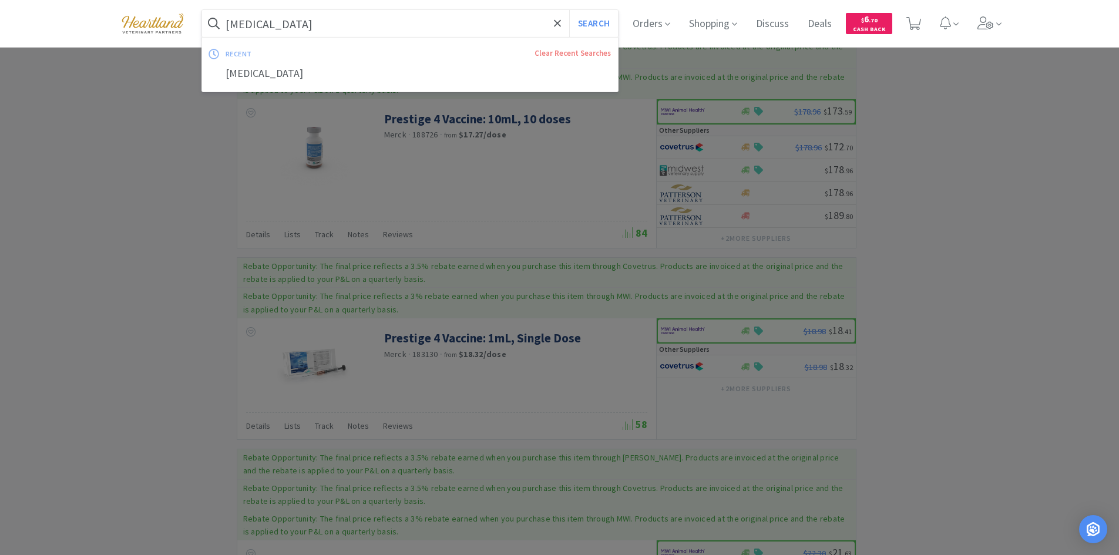
click at [339, 29] on input "[MEDICAL_DATA]" at bounding box center [410, 23] width 416 height 27
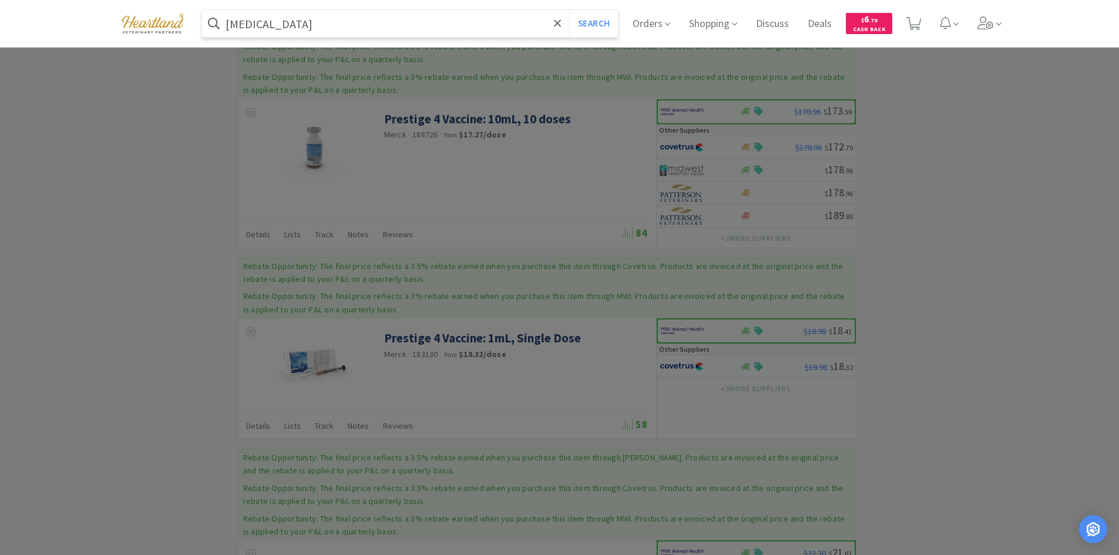
click at [311, 24] on input "[MEDICAL_DATA]" at bounding box center [410, 23] width 416 height 27
click at [247, 23] on input "[MEDICAL_DATA]" at bounding box center [410, 23] width 416 height 27
click at [569, 10] on button "Search" at bounding box center [593, 23] width 49 height 27
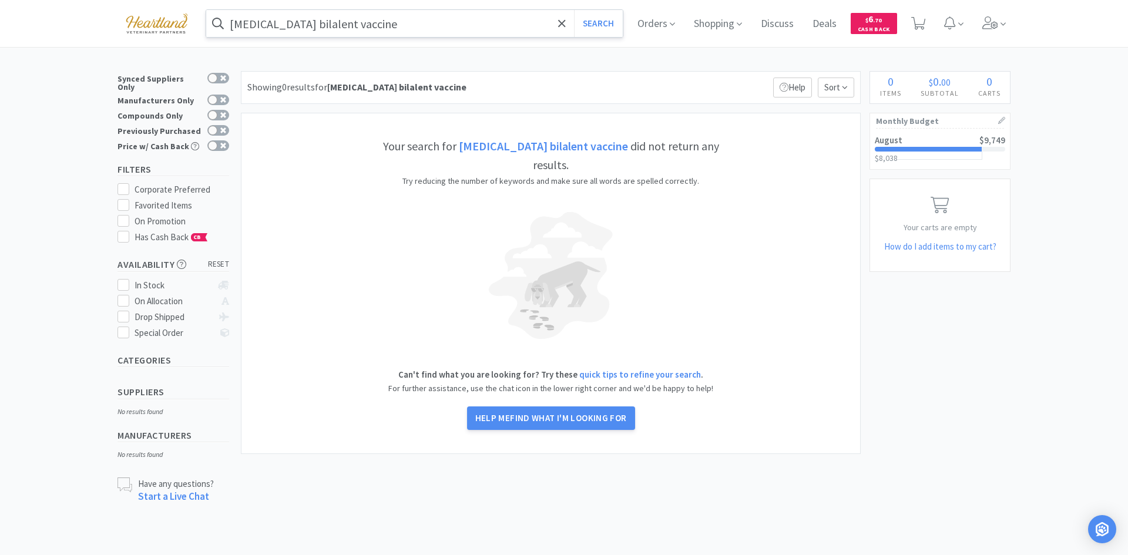
drag, startPoint x: 265, startPoint y: 26, endPoint x: 274, endPoint y: 25, distance: 8.8
click at [267, 25] on input "[MEDICAL_DATA] bilalent vaccine" at bounding box center [414, 23] width 416 height 27
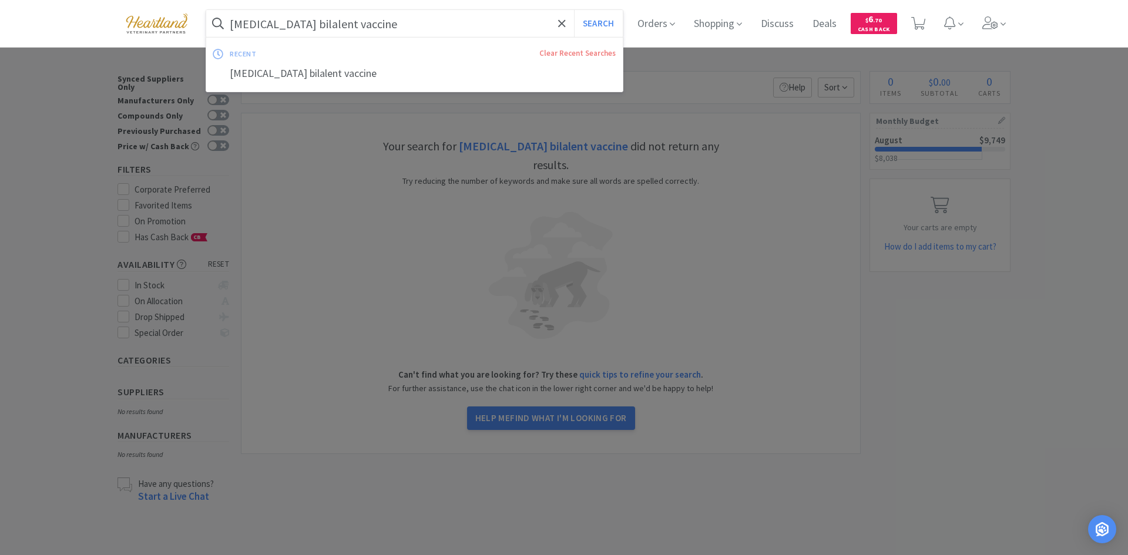
click at [266, 23] on input "[MEDICAL_DATA] bilalent vaccine" at bounding box center [414, 23] width 416 height 27
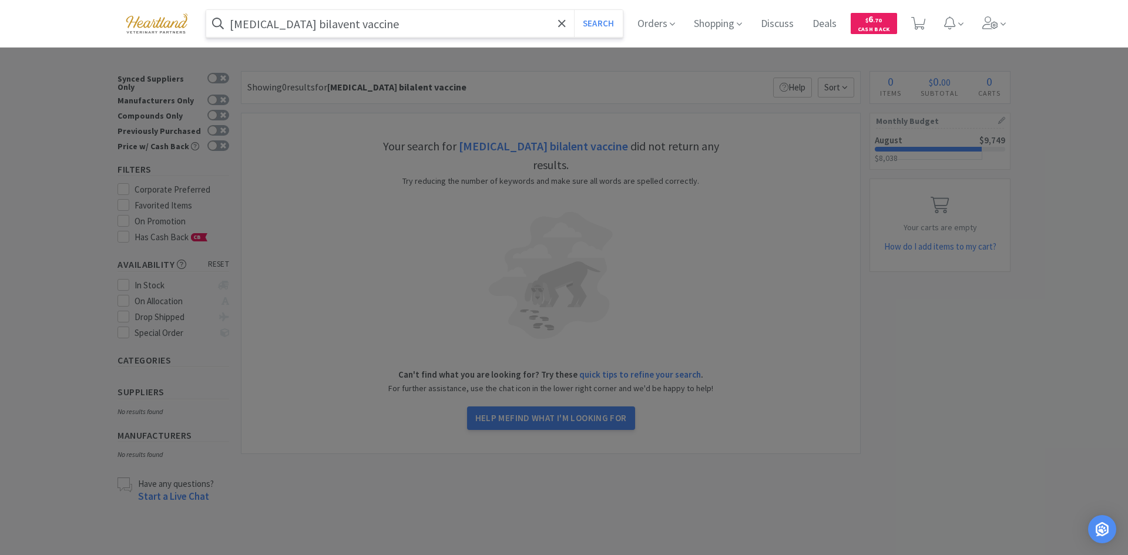
click at [574, 10] on button "Search" at bounding box center [598, 23] width 49 height 27
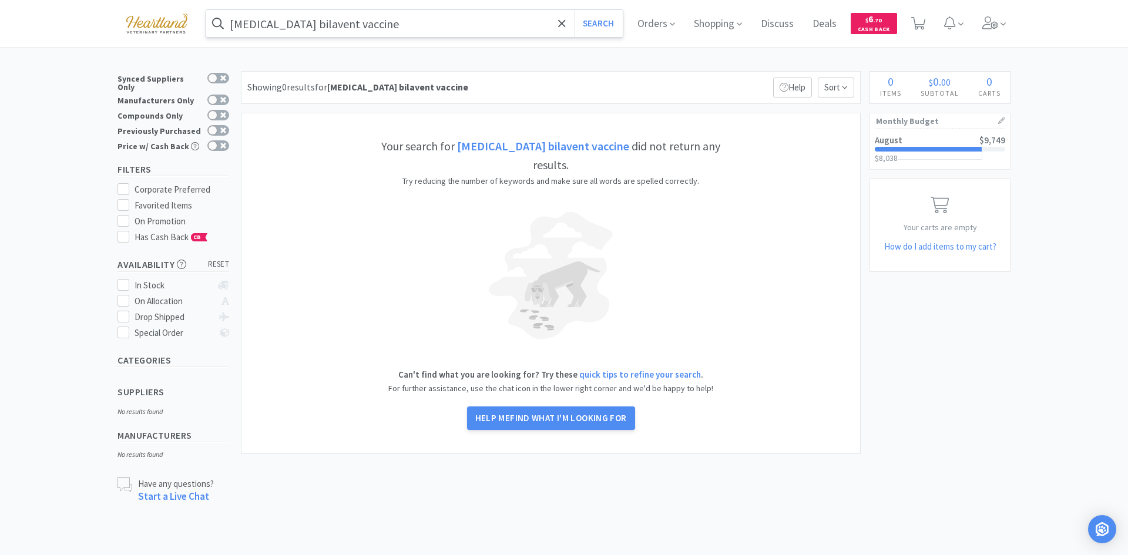
click at [255, 24] on input "[MEDICAL_DATA] bilavent vaccine" at bounding box center [414, 23] width 416 height 27
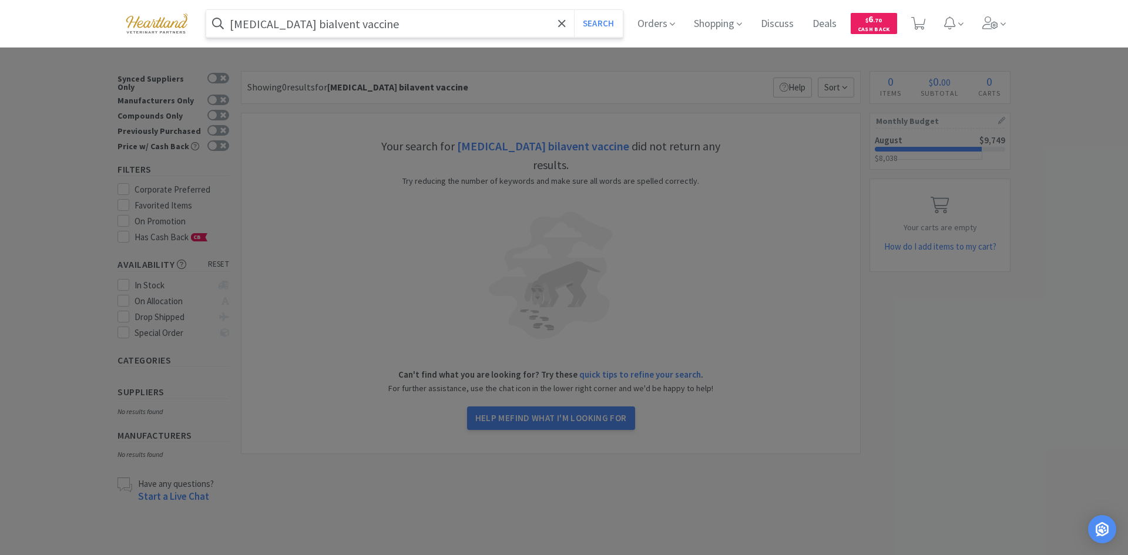
click at [574, 10] on button "Search" at bounding box center [598, 23] width 49 height 27
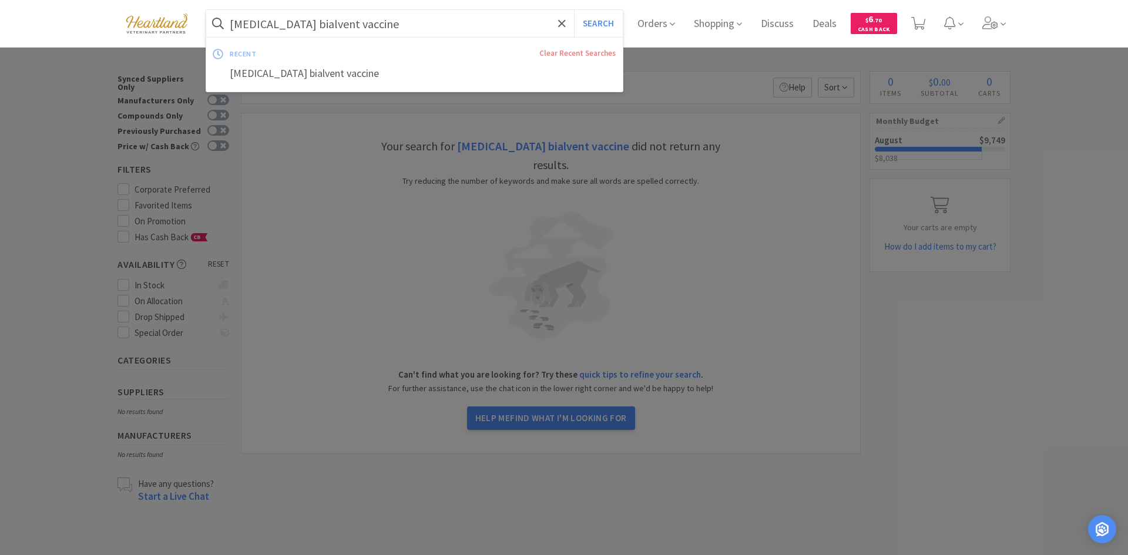
click at [251, 22] on input "[MEDICAL_DATA] bialvent vaccine" at bounding box center [414, 23] width 416 height 27
click at [256, 22] on input "[MEDICAL_DATA] bialvent vaccine" at bounding box center [414, 23] width 416 height 27
click at [258, 23] on input "[MEDICAL_DATA] bialvent vaccine" at bounding box center [414, 23] width 416 height 27
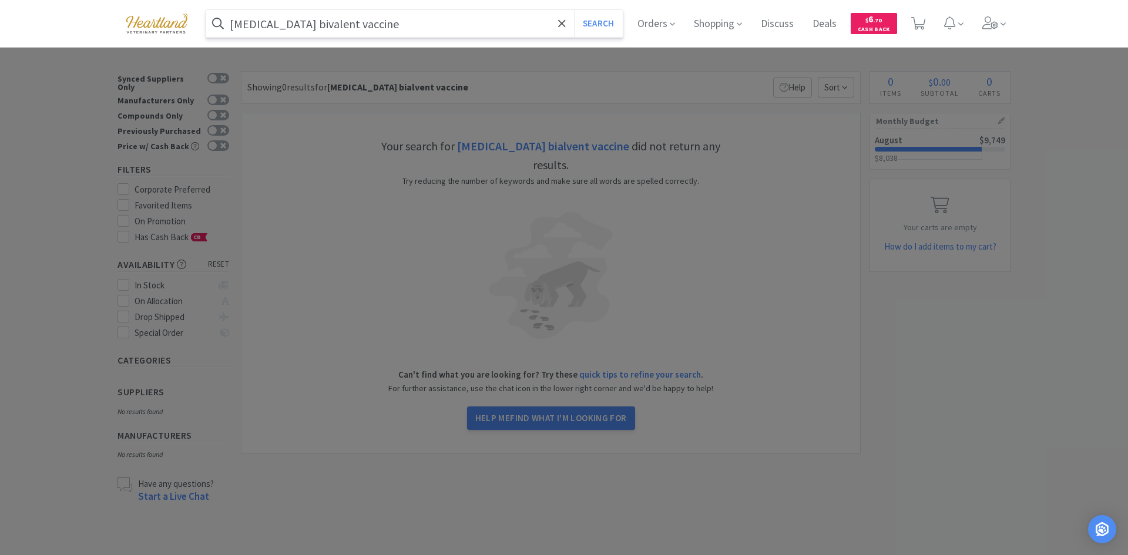
click at [574, 10] on button "Search" at bounding box center [598, 23] width 49 height 27
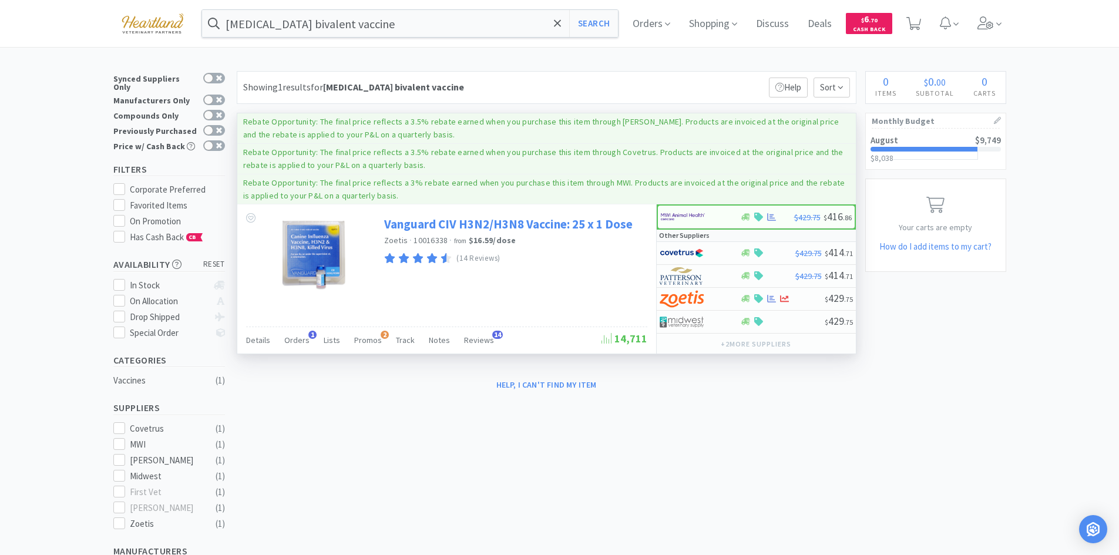
click at [463, 224] on link "Vanguard CIV H3N2/H3N8 Vaccine: 25 x 1 Dose" at bounding box center [508, 224] width 248 height 16
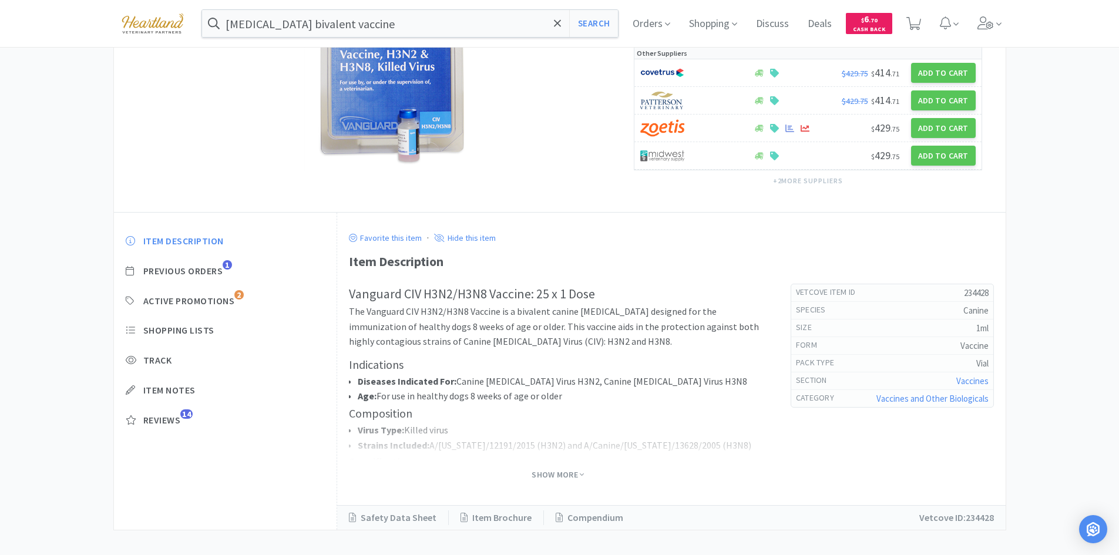
scroll to position [161, 0]
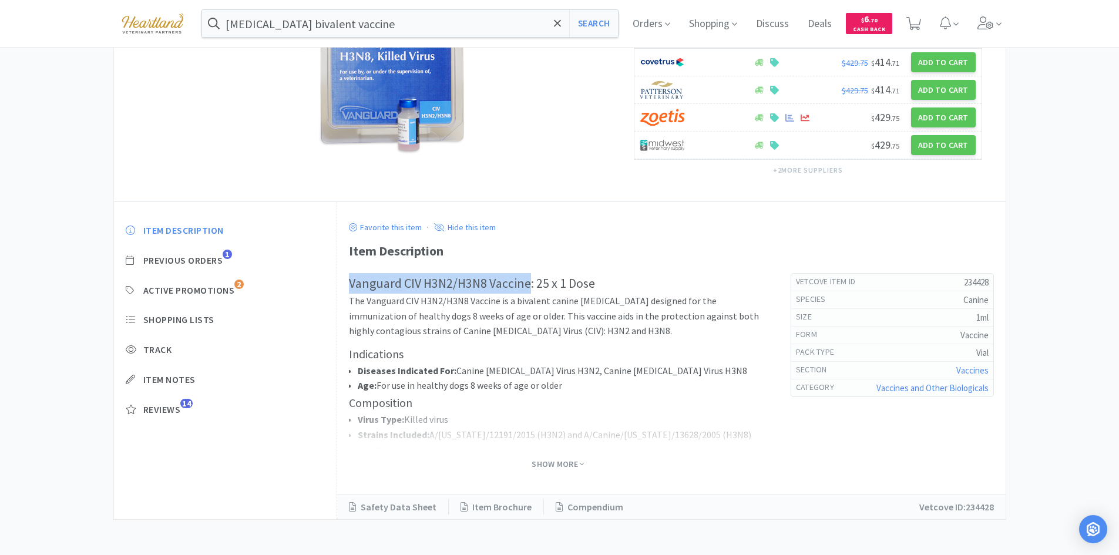
drag, startPoint x: 350, startPoint y: 281, endPoint x: 528, endPoint y: 283, distance: 177.9
click at [528, 283] on h2 "Vanguard CIV H3N2/H3N8 Vaccine: 25 x 1 Dose" at bounding box center [558, 283] width 418 height 21
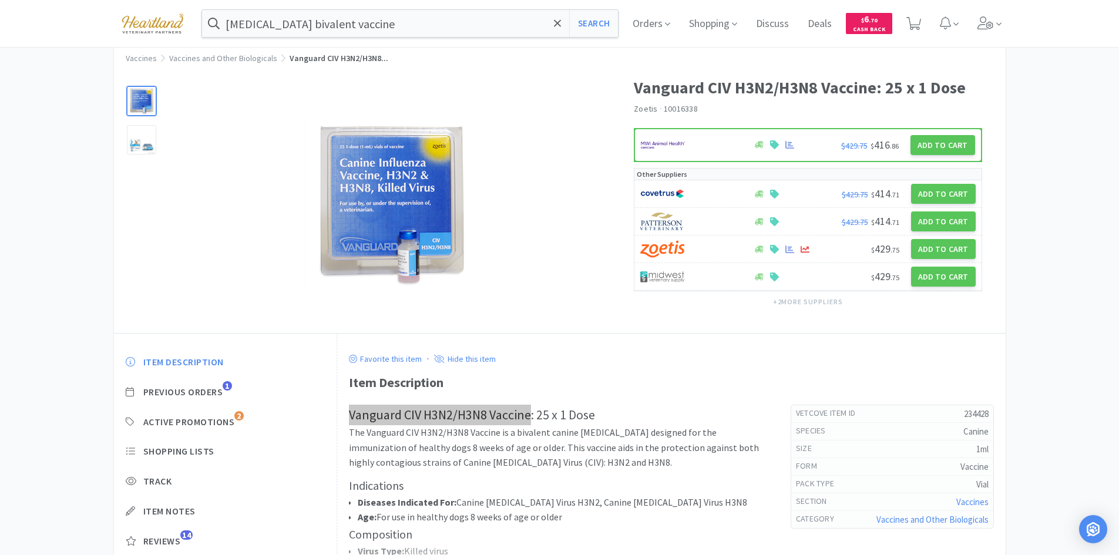
scroll to position [0, 0]
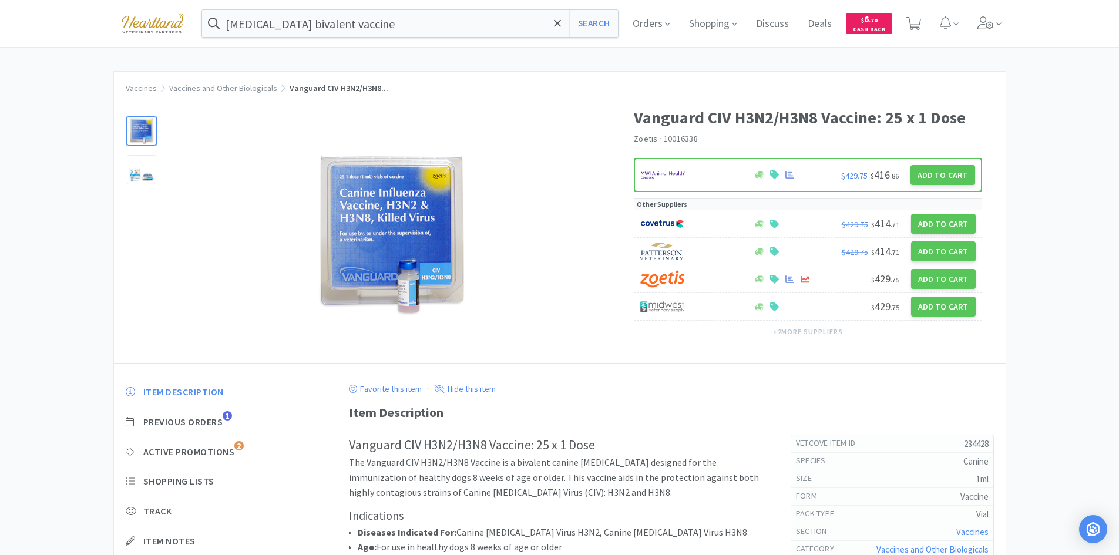
click at [354, 425] on div "Favorite this item · Hide this item Item Description Vanguard CIV H3N2/H3N8 Vac…" at bounding box center [671, 522] width 645 height 294
drag, startPoint x: 350, startPoint y: 442, endPoint x: 530, endPoint y: 442, distance: 179.7
click at [530, 442] on h2 "Vanguard CIV H3N2/H3N8 Vaccine: 25 x 1 Dose" at bounding box center [558, 445] width 418 height 21
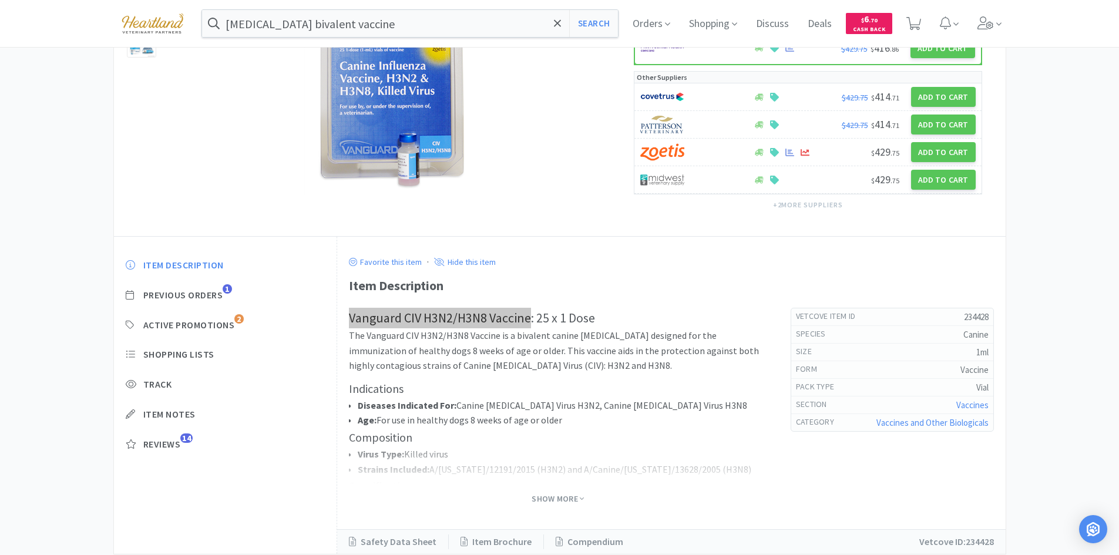
scroll to position [161, 0]
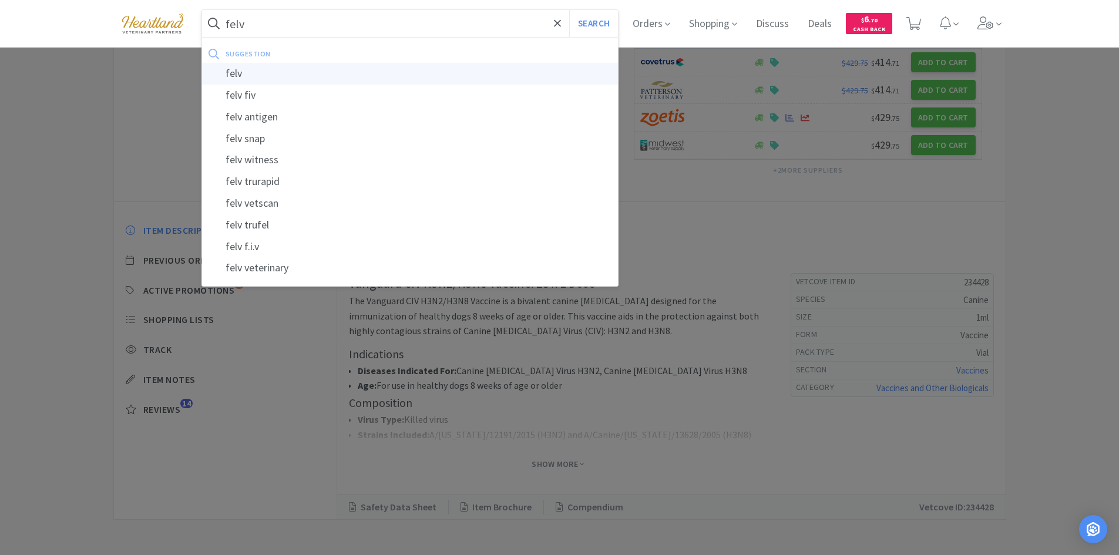
click at [261, 75] on div "felv" at bounding box center [410, 74] width 416 height 22
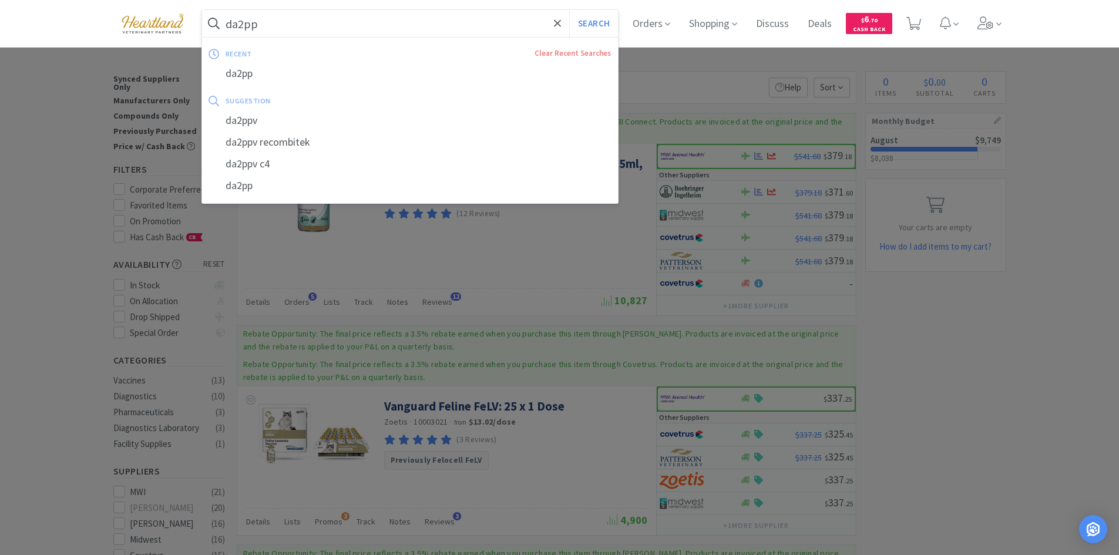
click at [569, 10] on button "Search" at bounding box center [593, 23] width 49 height 27
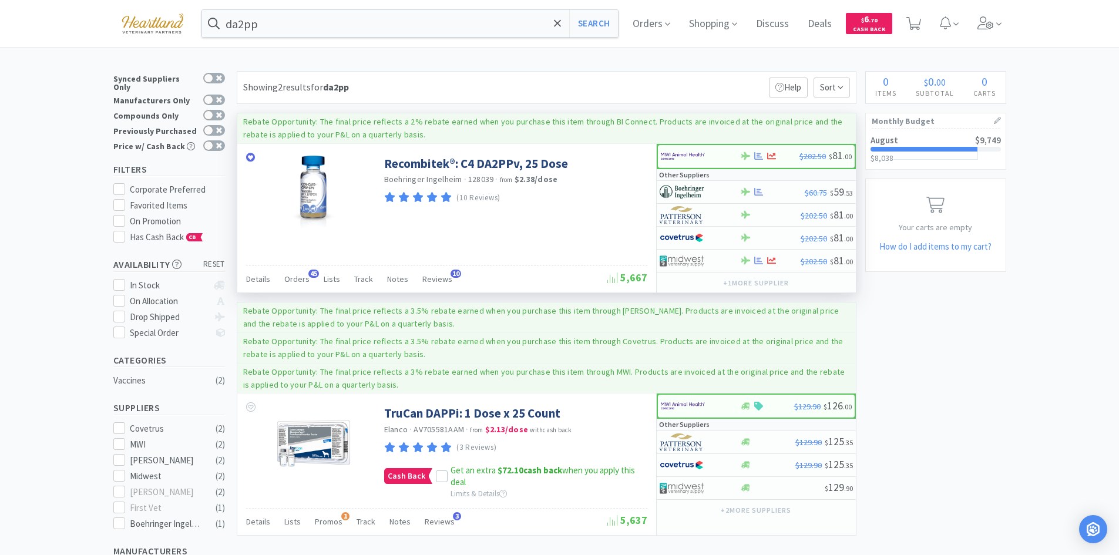
click at [466, 154] on div "Recombitek®: C4 DA2PPv, 25 Dose Boehringer Ingelheim · 128039 · from $2.38 / do…" at bounding box center [514, 178] width 260 height 56
click at [470, 165] on link "Recombitek®: C4 DA2PPv, 25 Dose" at bounding box center [476, 164] width 184 height 16
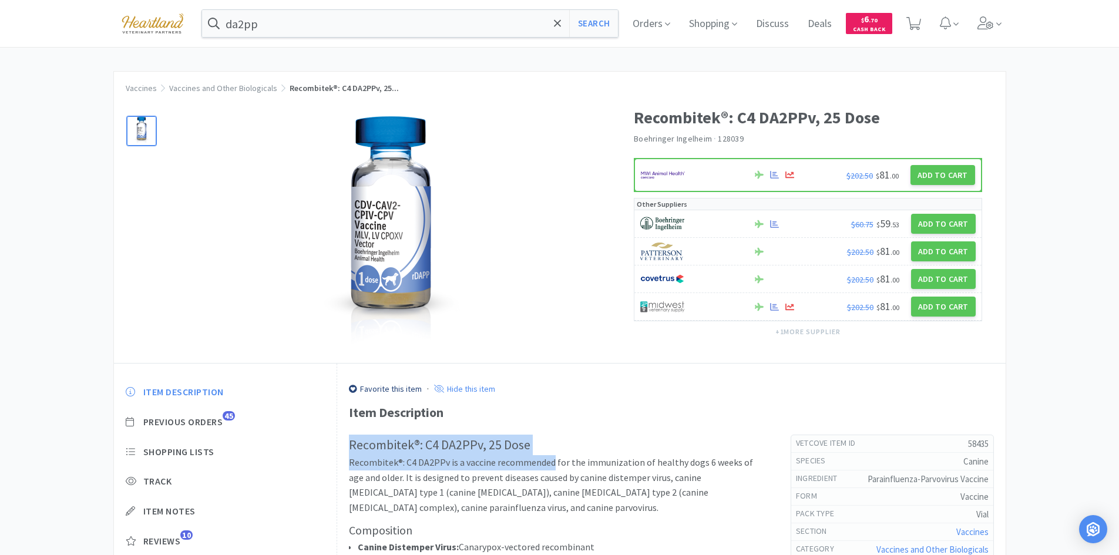
drag, startPoint x: 351, startPoint y: 445, endPoint x: 550, endPoint y: 455, distance: 198.8
click at [552, 443] on h2 "Recombitek®: C4 DA2PPv, 25 Dose" at bounding box center [558, 445] width 418 height 21
click at [326, 423] on div "Item Description Previous Orders 45 Shopping Lists Track Item Notes Reviews 10" at bounding box center [225, 475] width 223 height 203
drag, startPoint x: 382, startPoint y: 445, endPoint x: 529, endPoint y: 450, distance: 147.5
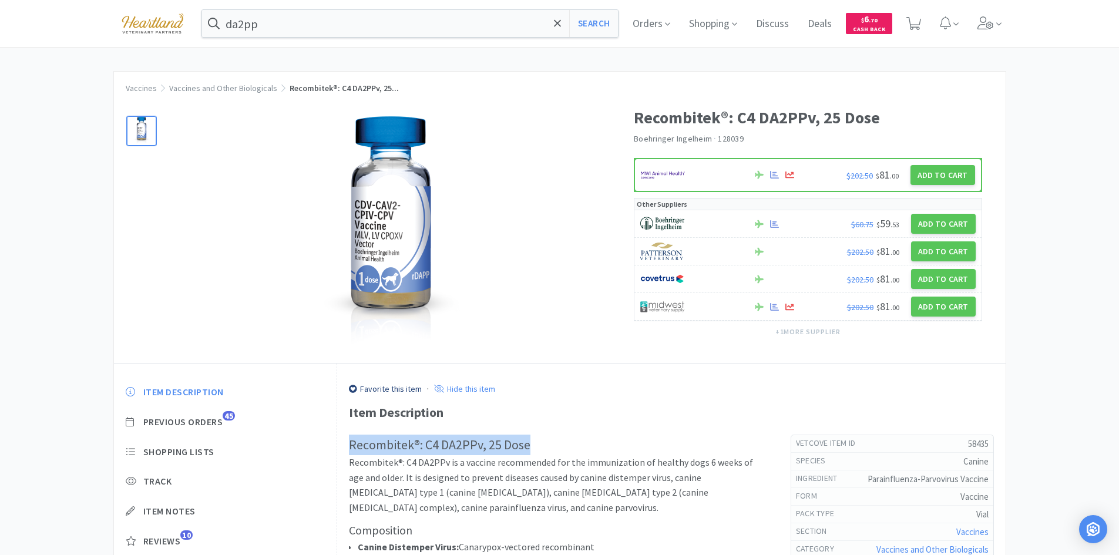
click at [529, 450] on h2 "Recombitek®: C4 DA2PPv, 25 Dose" at bounding box center [558, 445] width 418 height 21
click at [299, 456] on span "Shopping Lists" at bounding box center [226, 452] width 200 height 12
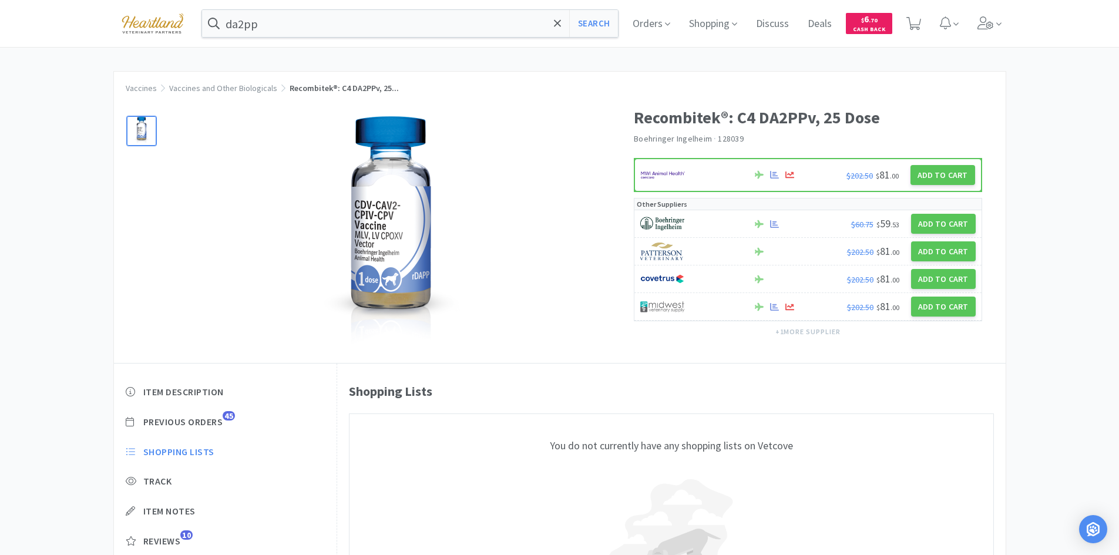
click at [401, 226] on img at bounding box center [391, 233] width 294 height 235
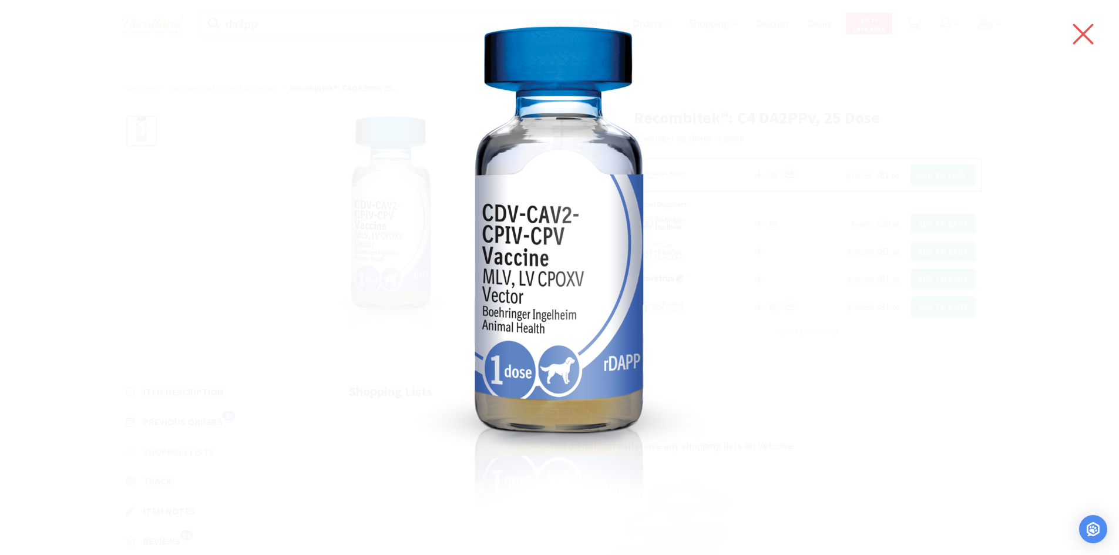
click at [1083, 40] on icon at bounding box center [1083, 34] width 25 height 33
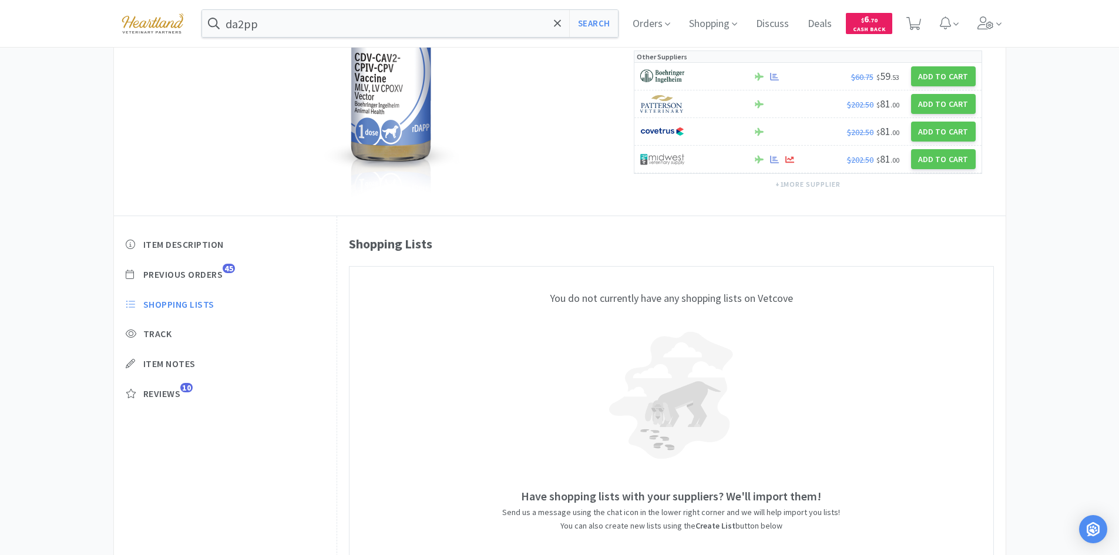
scroll to position [117, 0]
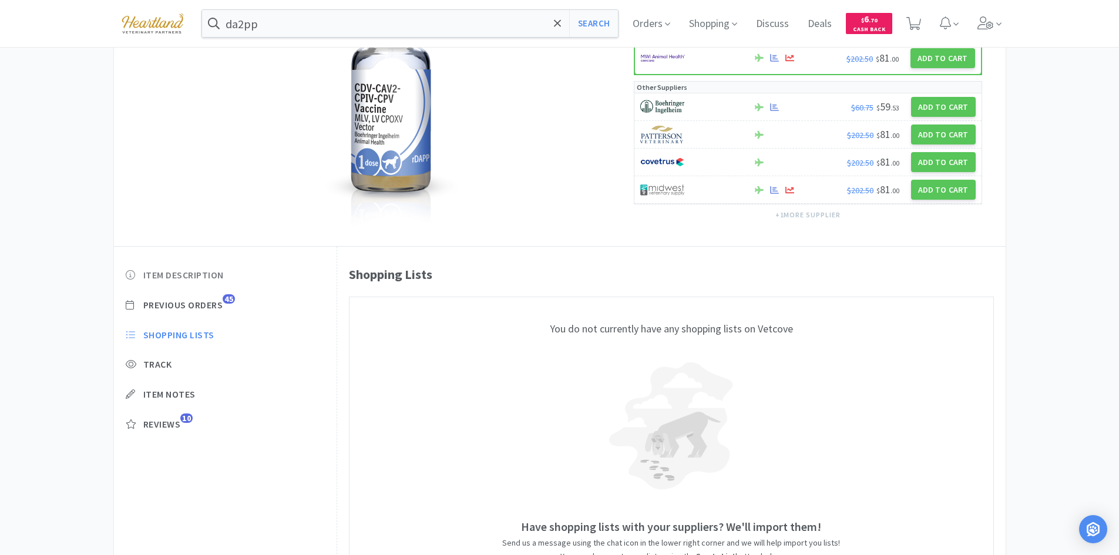
click at [170, 270] on span "Item Description" at bounding box center [183, 275] width 80 height 12
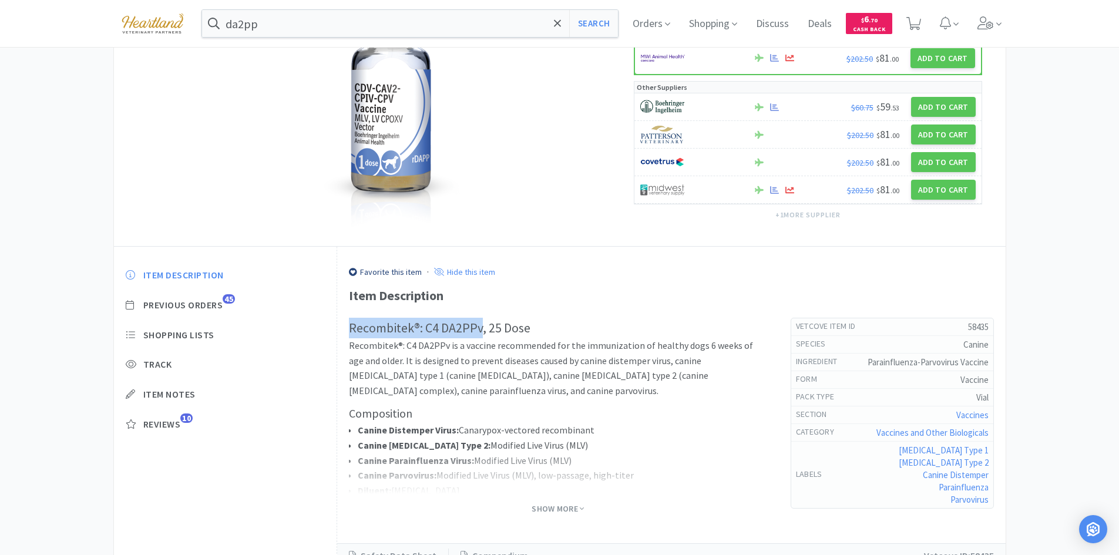
drag, startPoint x: 350, startPoint y: 327, endPoint x: 482, endPoint y: 330, distance: 131.6
click at [482, 330] on h2 "Recombitek®: C4 DA2PPv, 25 Dose" at bounding box center [558, 328] width 418 height 21
click at [455, 417] on h3 "Composition" at bounding box center [558, 413] width 418 height 19
drag, startPoint x: 352, startPoint y: 325, endPoint x: 480, endPoint y: 327, distance: 128.6
click at [480, 327] on h2 "Recombitek®: C4 DA2PPv, 25 Dose" at bounding box center [558, 328] width 418 height 21
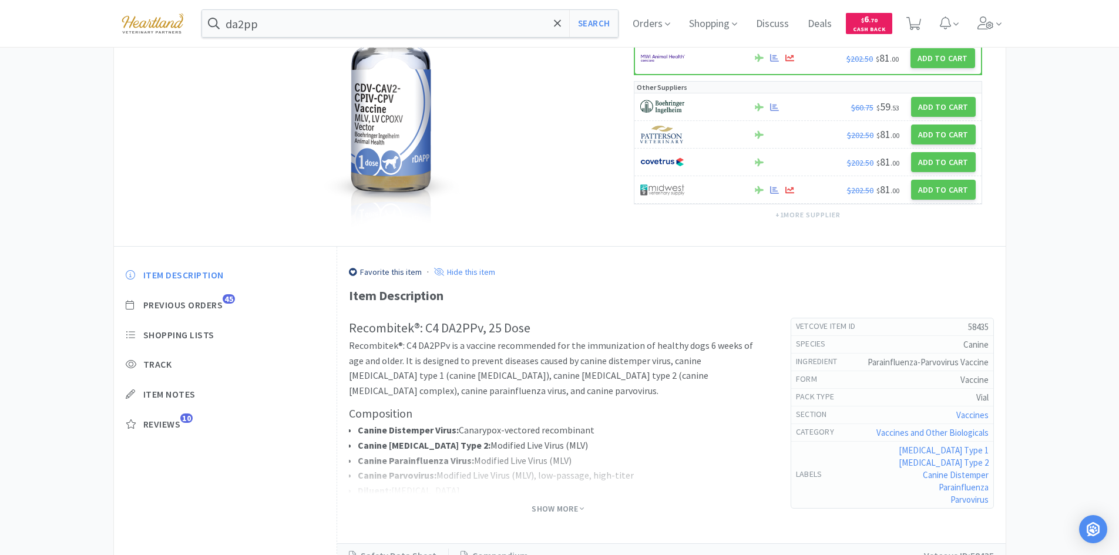
click at [539, 300] on div "Item Description" at bounding box center [671, 295] width 645 height 21
drag, startPoint x: 351, startPoint y: 327, endPoint x: 480, endPoint y: 325, distance: 129.2
click at [480, 325] on h2 "Recombitek®: C4 DA2PPv, 25 Dose" at bounding box center [558, 328] width 418 height 21
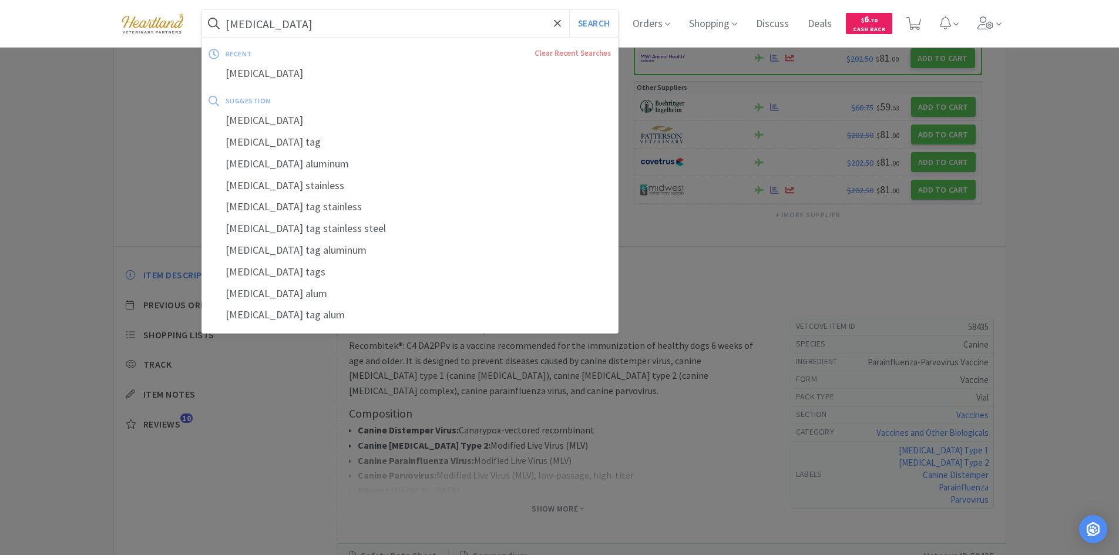
click at [569, 10] on button "Search" at bounding box center [593, 23] width 49 height 27
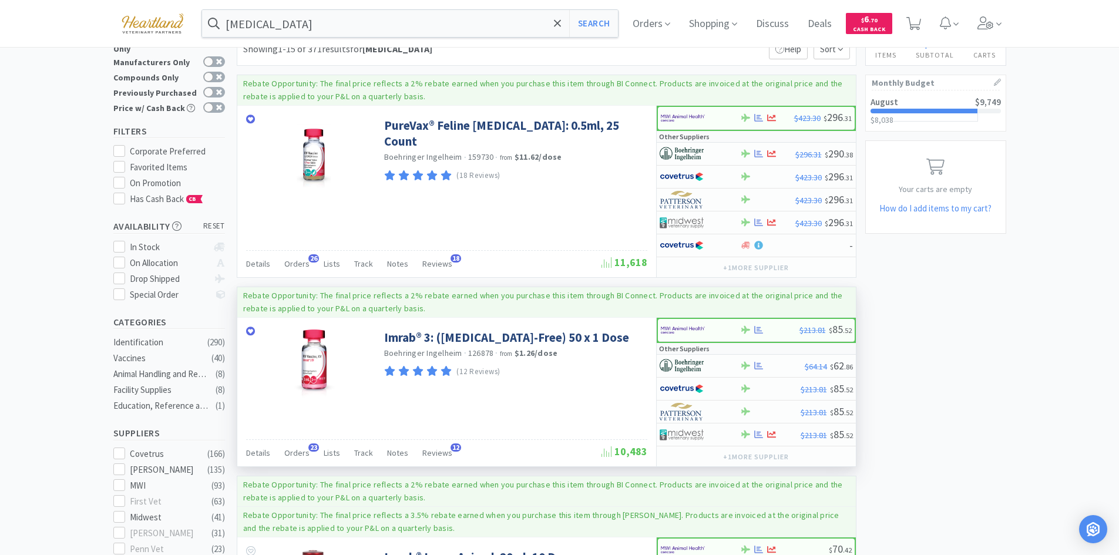
scroll to position [59, 0]
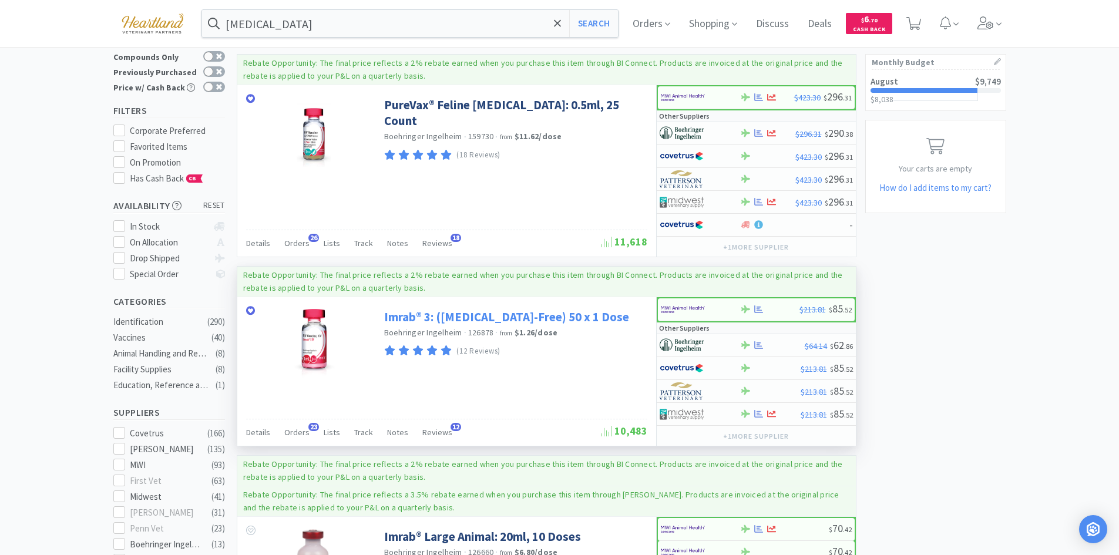
click at [480, 313] on link "Imrab® 3: ([MEDICAL_DATA]-Free) 50 x 1 Dose" at bounding box center [506, 317] width 245 height 16
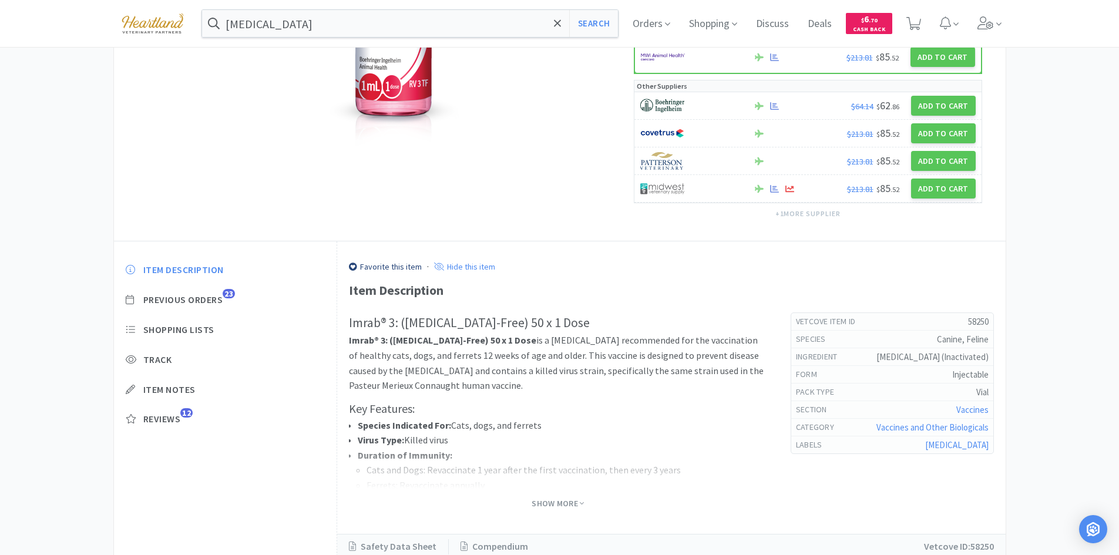
scroll to position [224, 0]
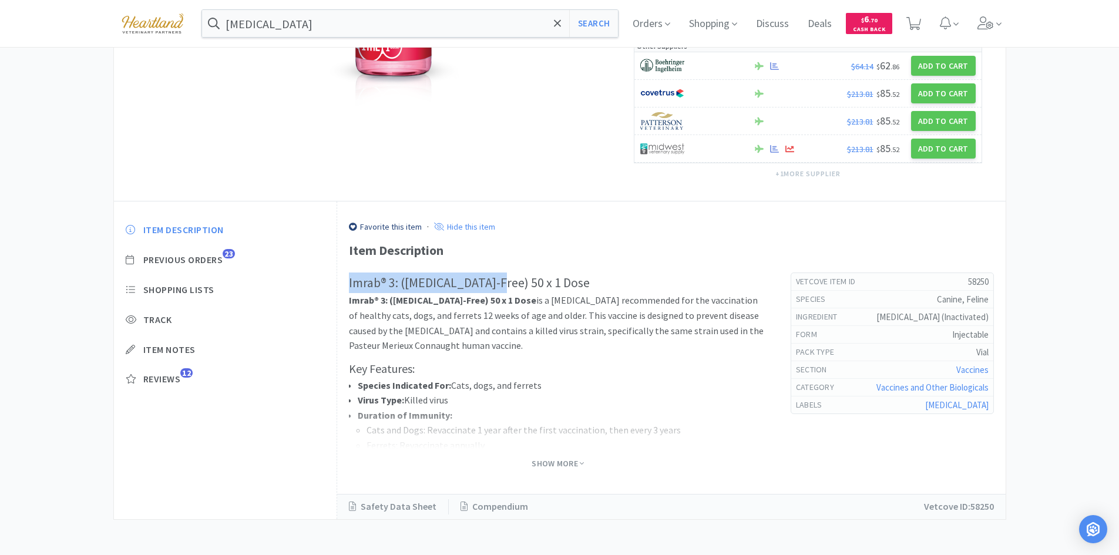
drag, startPoint x: 348, startPoint y: 281, endPoint x: 498, endPoint y: 286, distance: 150.4
click at [498, 286] on div "Favorite this item · Hide this item Item Description Imrab® 3: ([MEDICAL_DATA]-…" at bounding box center [671, 359] width 668 height 317
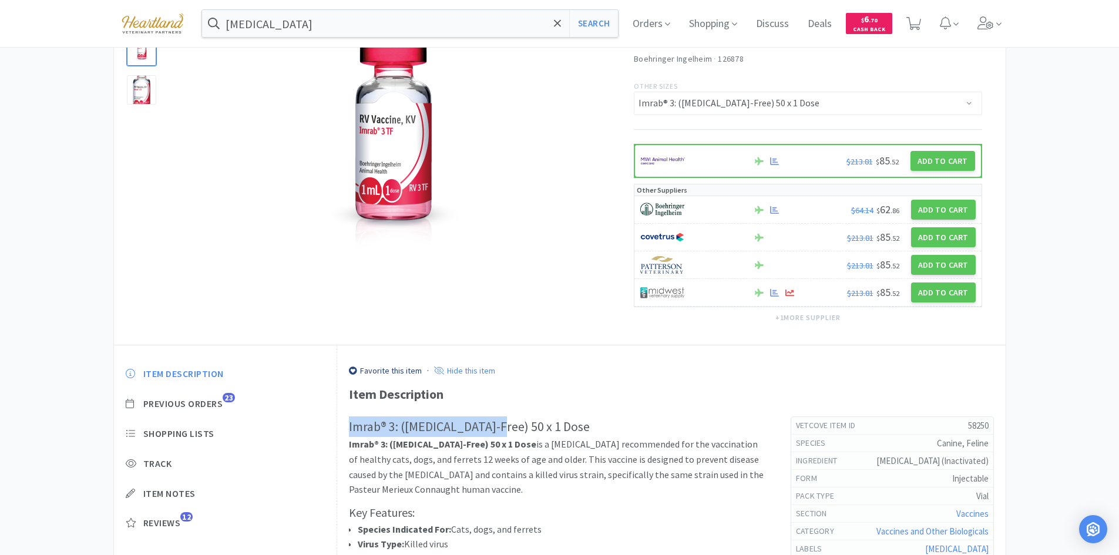
scroll to position [0, 0]
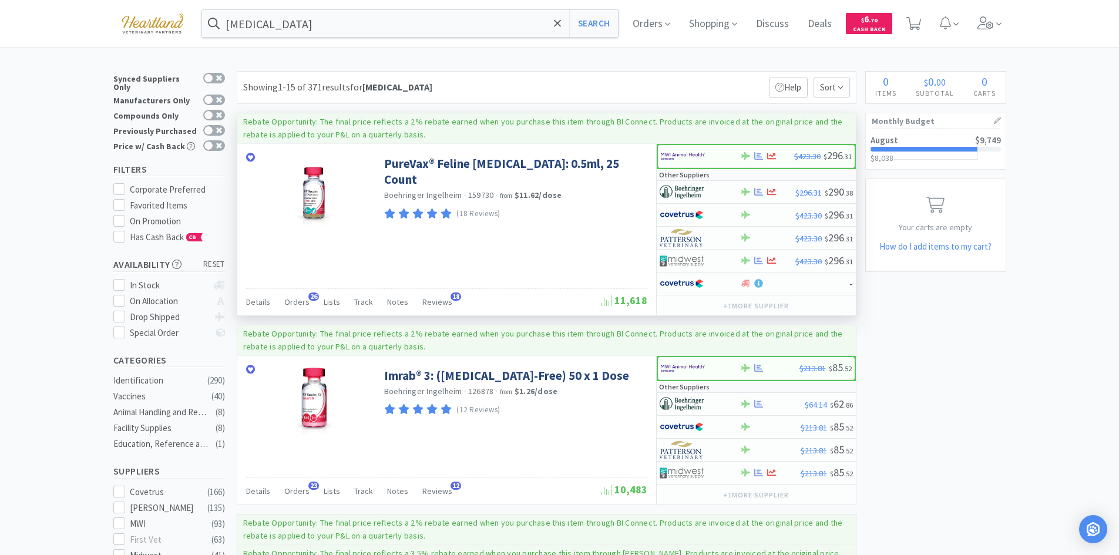
scroll to position [59, 0]
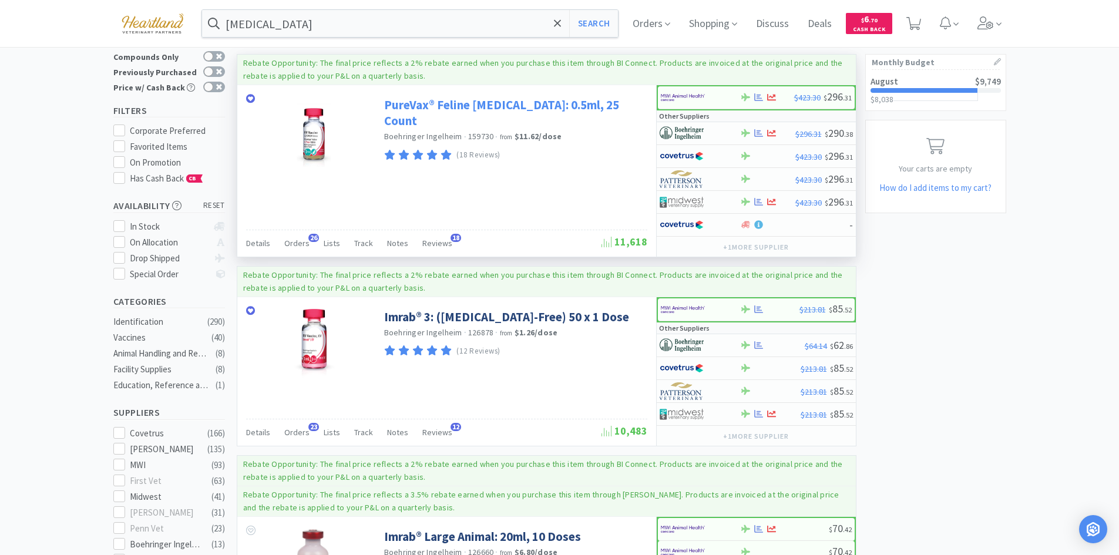
click at [490, 101] on link "PureVax® Feline [MEDICAL_DATA]: 0.5ml, 25 Count" at bounding box center [514, 113] width 260 height 32
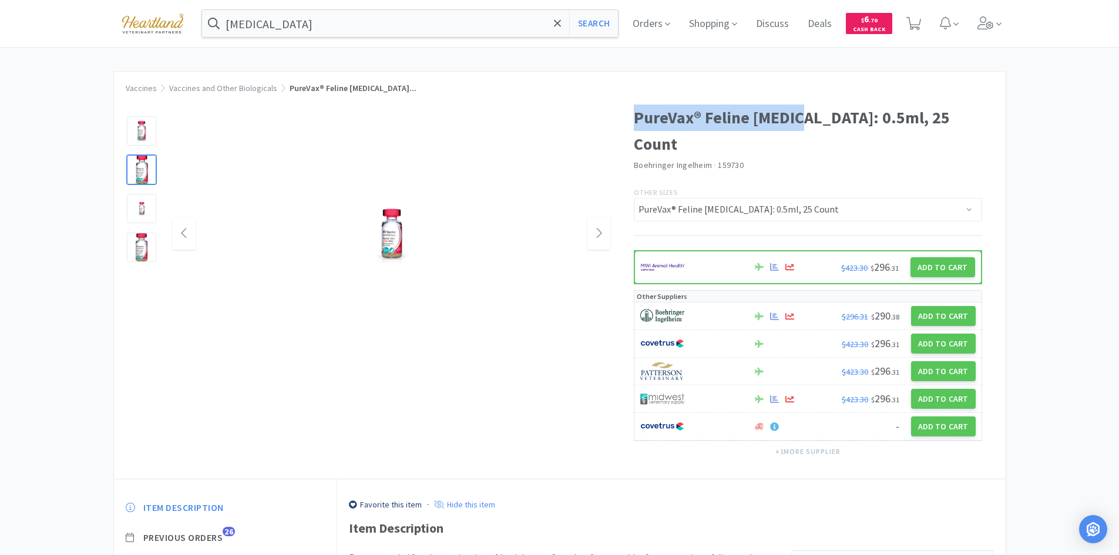
drag, startPoint x: 637, startPoint y: 117, endPoint x: 801, endPoint y: 120, distance: 164.5
click at [801, 120] on h1 "PureVax® Feline [MEDICAL_DATA]: 0.5ml, 25 Count" at bounding box center [808, 131] width 348 height 53
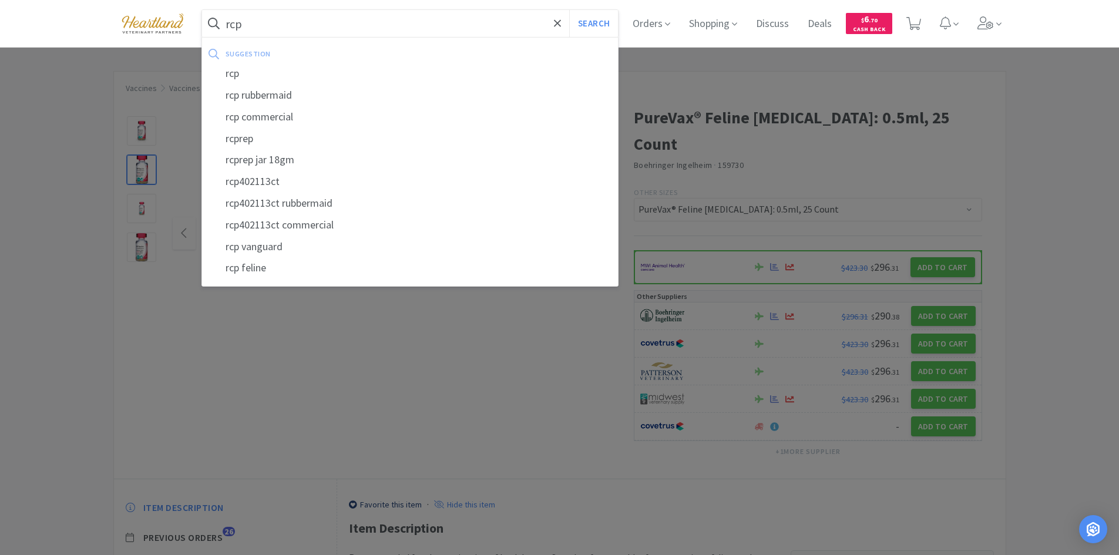
click at [569, 10] on button "Search" at bounding box center [593, 23] width 49 height 27
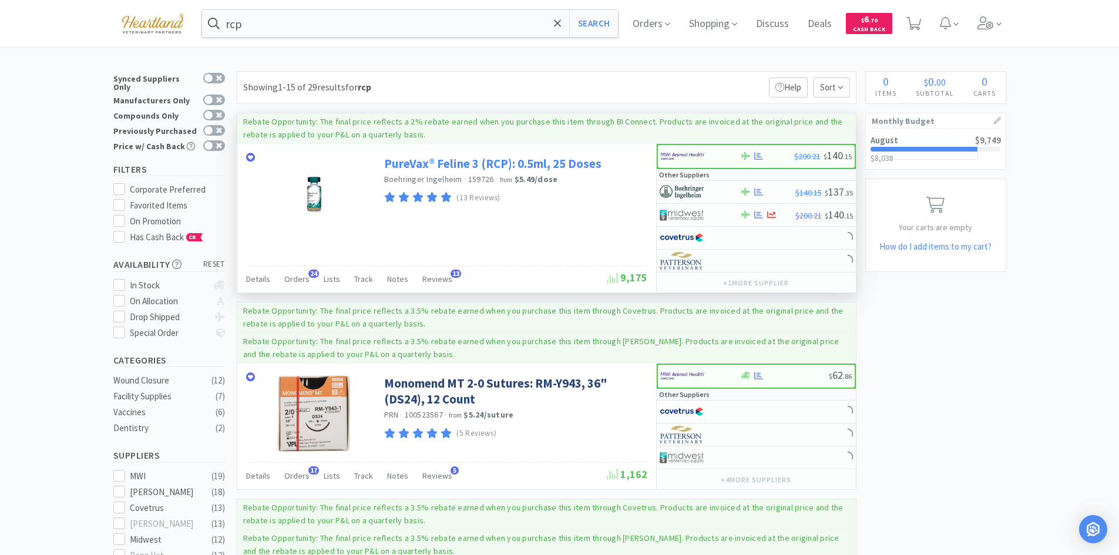
click at [480, 164] on link "PureVax® Feline 3 (RCP): 0.5ml, 25 Doses" at bounding box center [492, 164] width 217 height 16
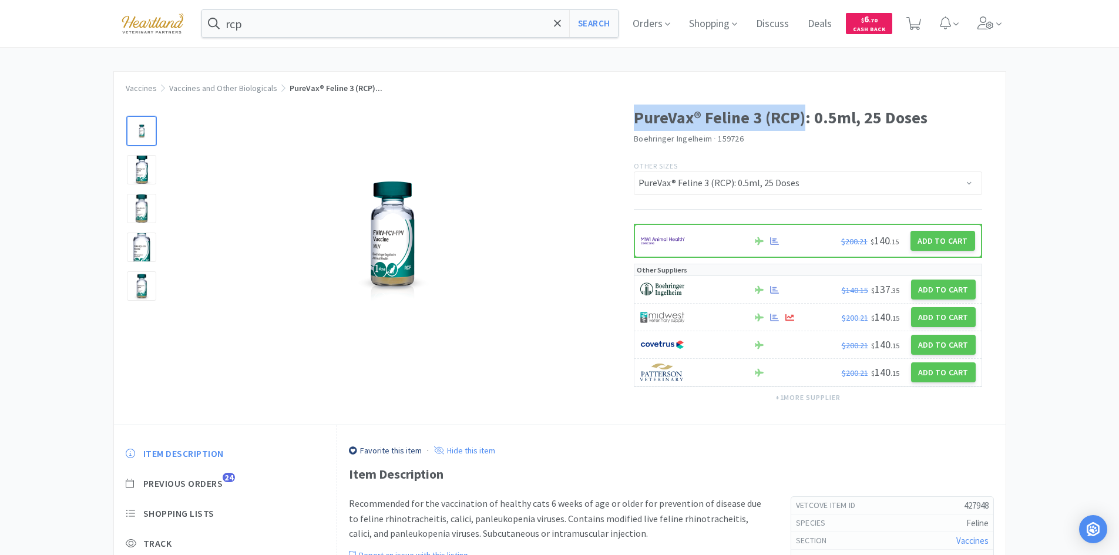
drag, startPoint x: 636, startPoint y: 114, endPoint x: 806, endPoint y: 117, distance: 169.8
click at [806, 117] on h1 "PureVax® Feline 3 (RCP): 0.5ml, 25 Doses" at bounding box center [808, 118] width 348 height 26
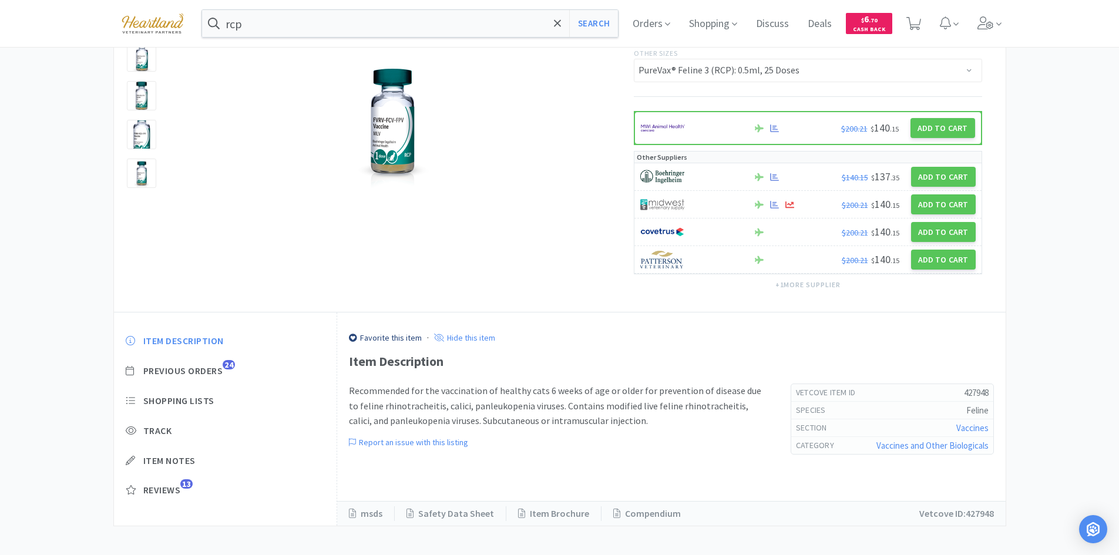
scroll to position [119, 0]
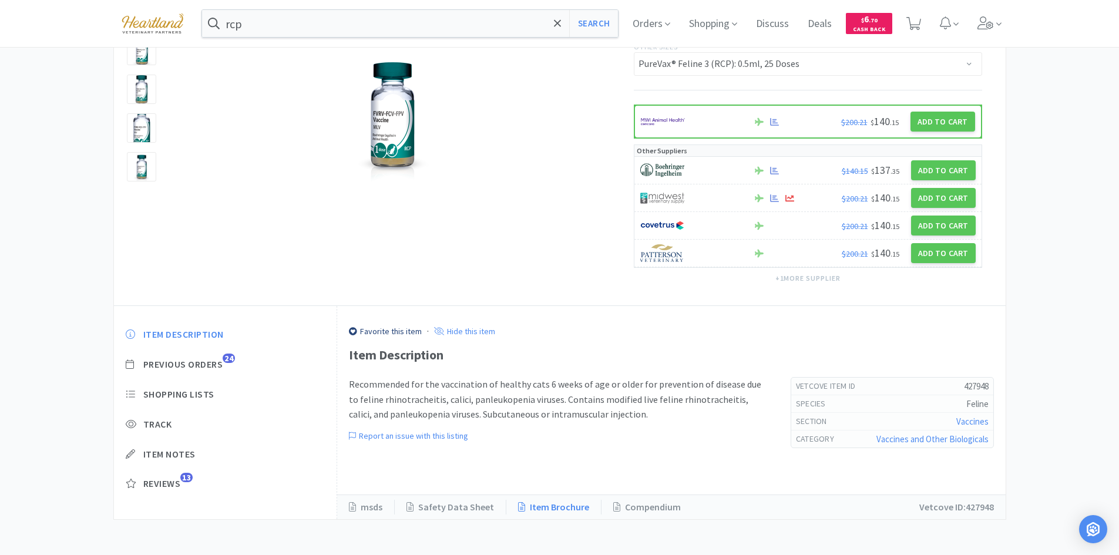
click at [577, 507] on link "Item Brochure" at bounding box center [553, 507] width 95 height 15
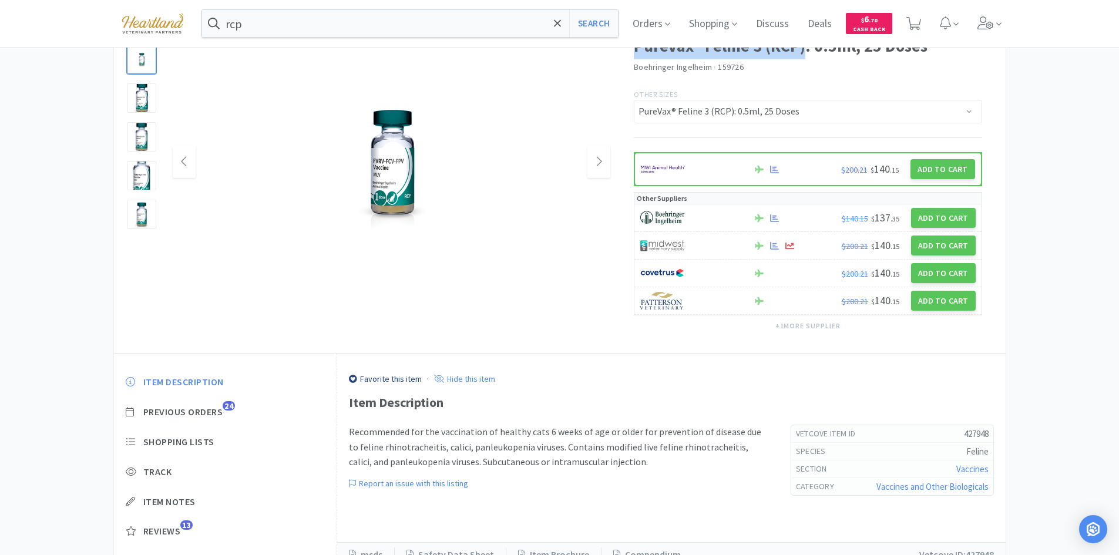
scroll to position [2, 0]
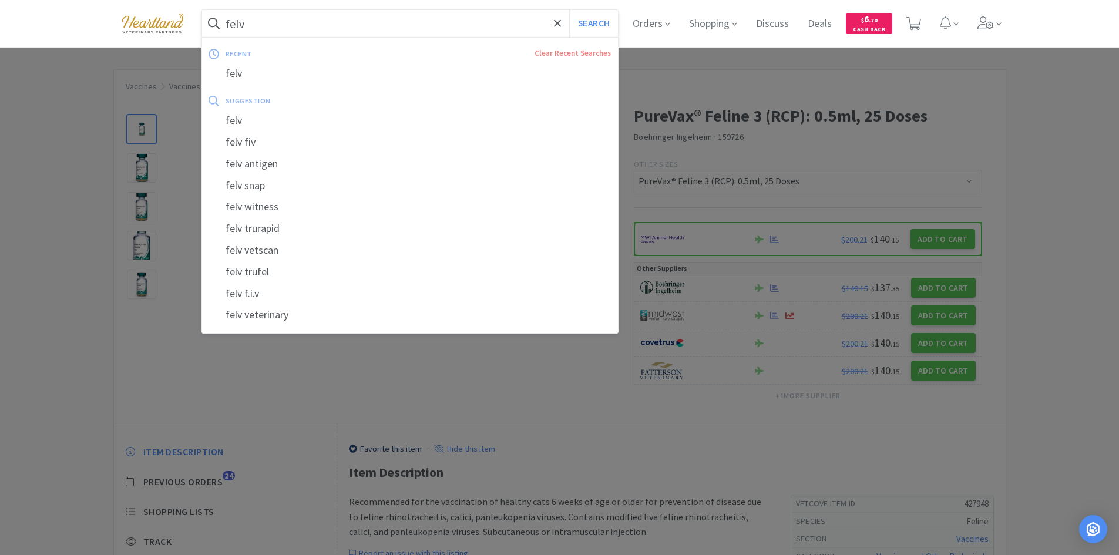
type input "felv"
click at [569, 10] on button "Search" at bounding box center [593, 23] width 49 height 27
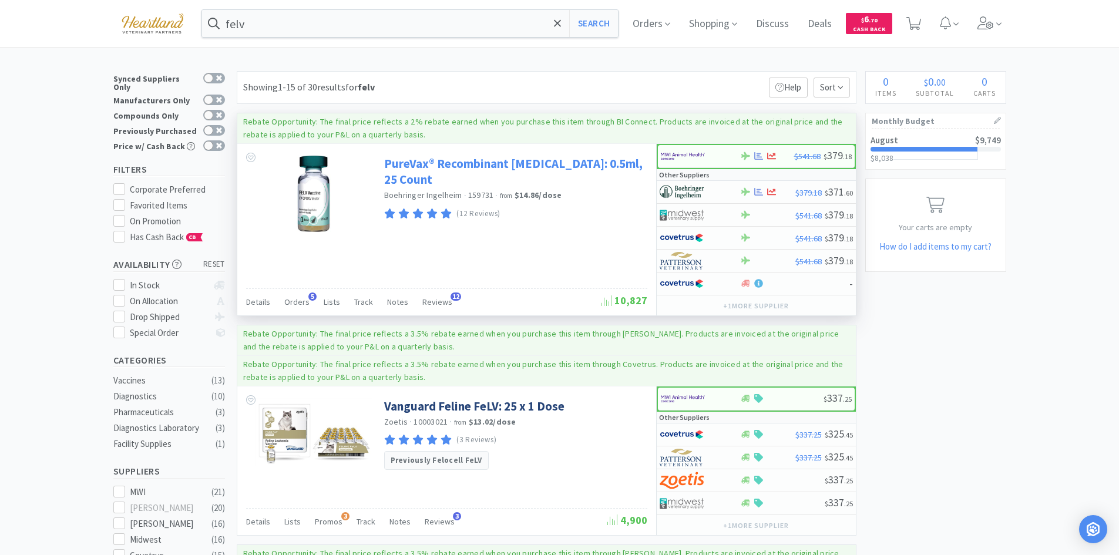
click at [429, 160] on link "PureVax® Recombinant [MEDICAL_DATA]: 0.5ml, 25 Count" at bounding box center [514, 172] width 260 height 32
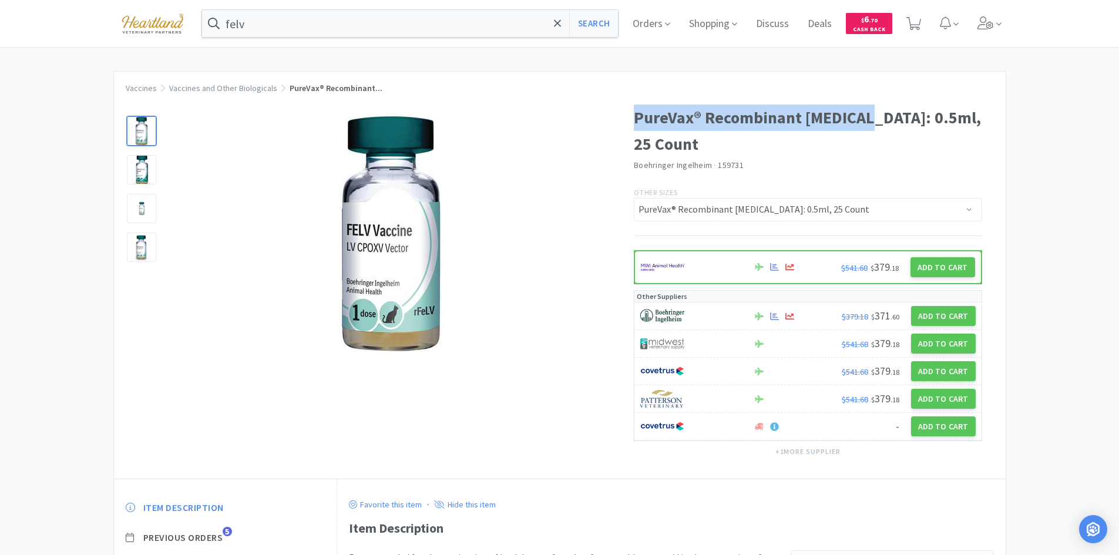
drag, startPoint x: 637, startPoint y: 119, endPoint x: 874, endPoint y: 118, distance: 237.3
click at [874, 118] on h1 "PureVax® Recombinant [MEDICAL_DATA]: 0.5ml, 25 Count" at bounding box center [808, 131] width 348 height 53
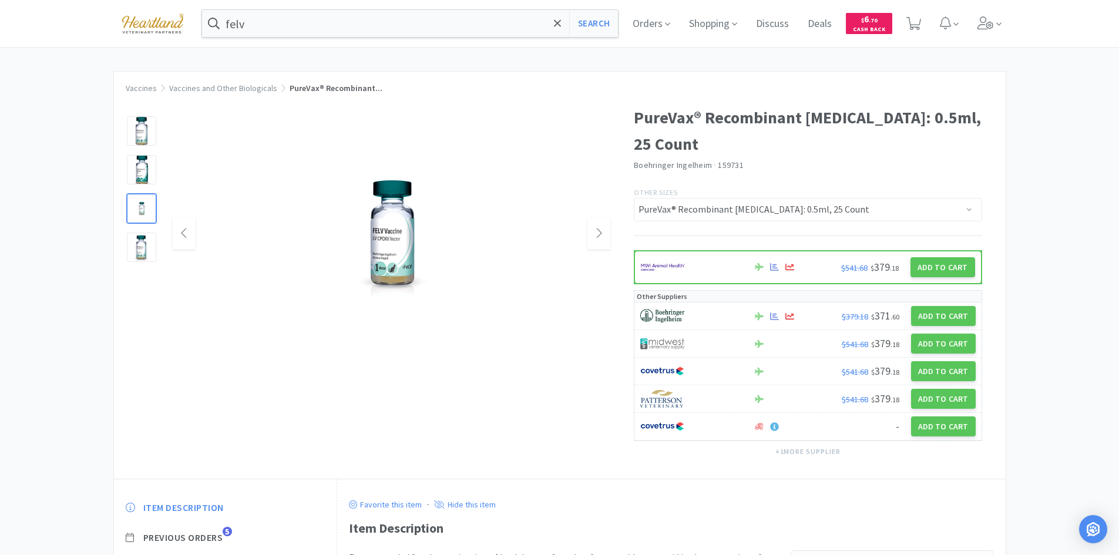
click at [590, 146] on div at bounding box center [392, 233] width 438 height 235
drag, startPoint x: 637, startPoint y: 112, endPoint x: 871, endPoint y: 115, distance: 234.3
click at [871, 115] on h1 "PureVax® Recombinant [MEDICAL_DATA]: 0.5ml, 25 Count" at bounding box center [808, 131] width 348 height 53
click at [568, 127] on div at bounding box center [392, 233] width 438 height 235
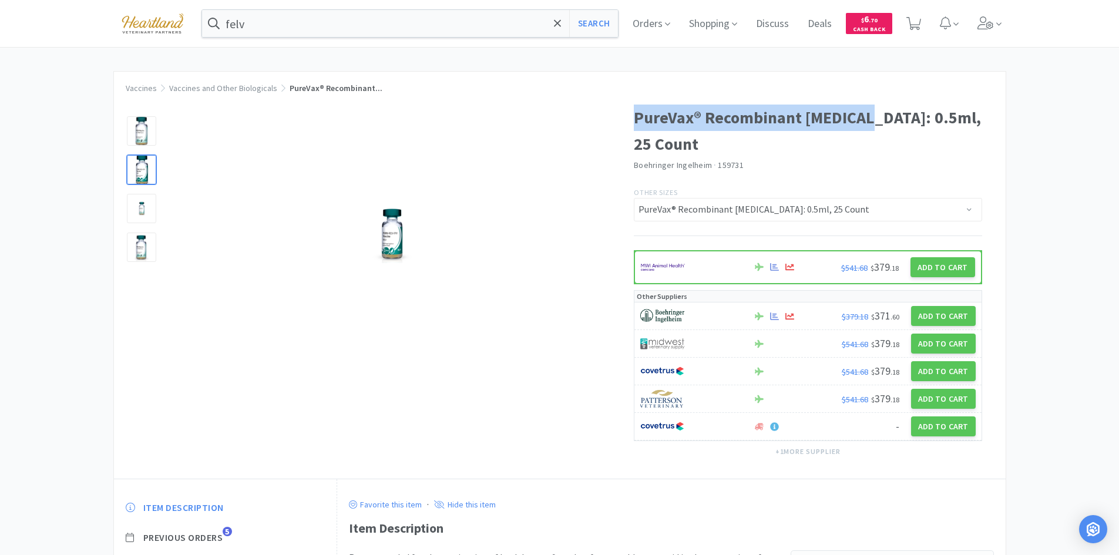
drag, startPoint x: 636, startPoint y: 114, endPoint x: 872, endPoint y: 120, distance: 236.2
click at [872, 120] on h1 "PureVax® Recombinant [MEDICAL_DATA]: 0.5ml, 25 Count" at bounding box center [808, 131] width 348 height 53
